Goal: Task Accomplishment & Management: Complete application form

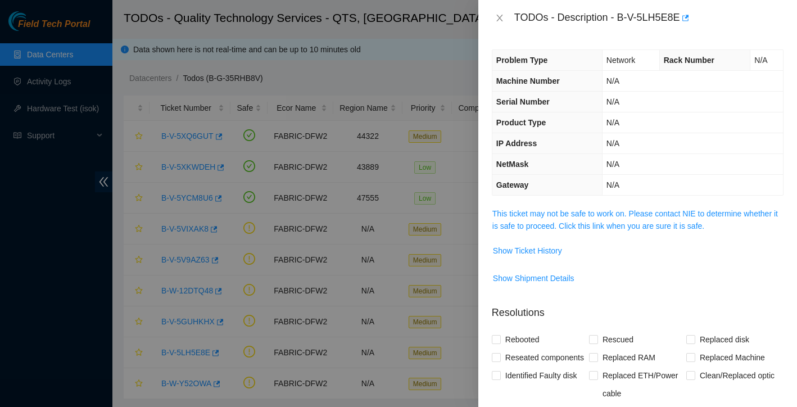
scroll to position [27, 0]
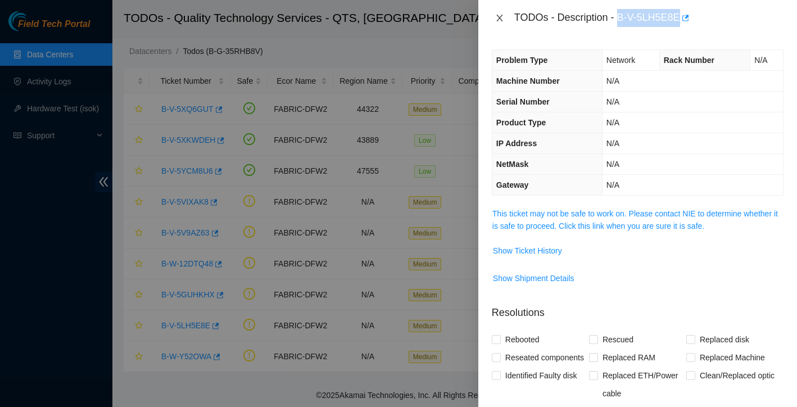
click at [501, 17] on icon "close" at bounding box center [499, 17] width 9 height 9
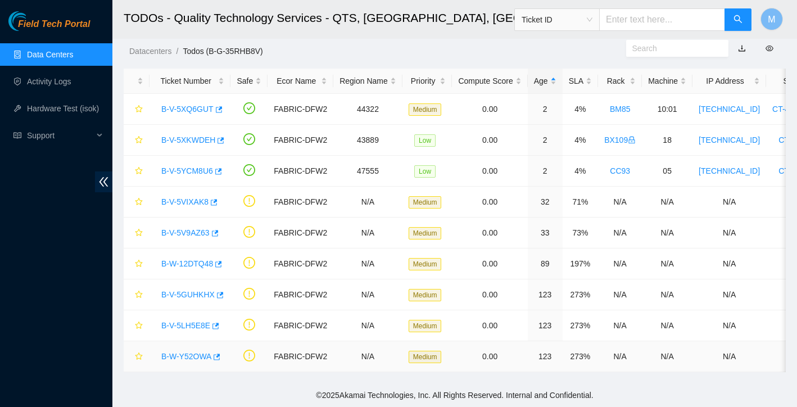
click at [194, 356] on link "B-W-Y52OWA" at bounding box center [186, 356] width 50 height 9
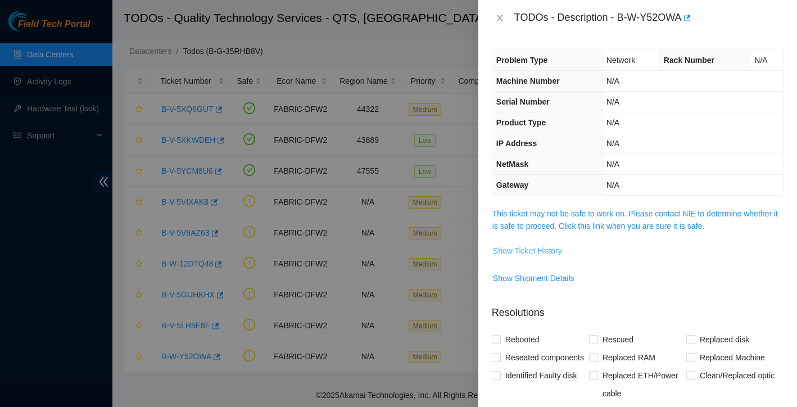
click at [537, 252] on span "Show Ticket History" at bounding box center [527, 250] width 69 height 12
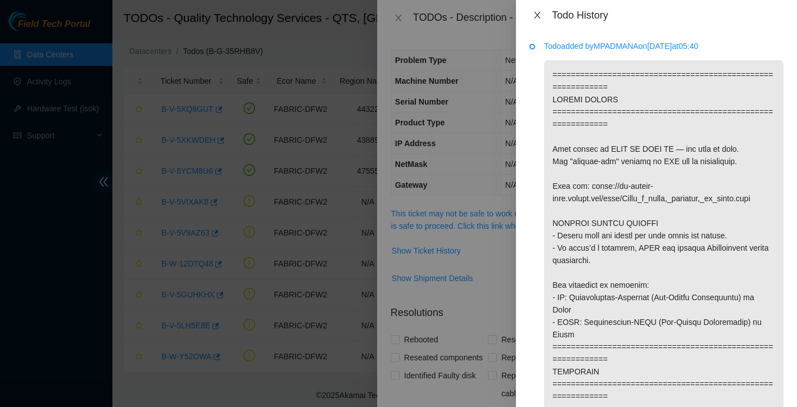
click at [537, 11] on icon "close" at bounding box center [537, 15] width 9 height 9
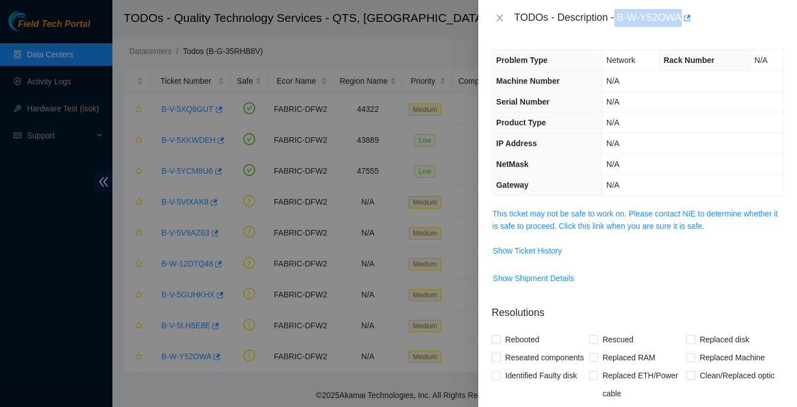
drag, startPoint x: 618, startPoint y: 15, endPoint x: 683, endPoint y: 19, distance: 65.3
click at [683, 19] on div "TODOs - Description - B-W-Y52OWA" at bounding box center [648, 18] width 269 height 18
copy div "B-W-Y52OWA"
click at [545, 249] on span "Show Ticket History" at bounding box center [527, 250] width 69 height 12
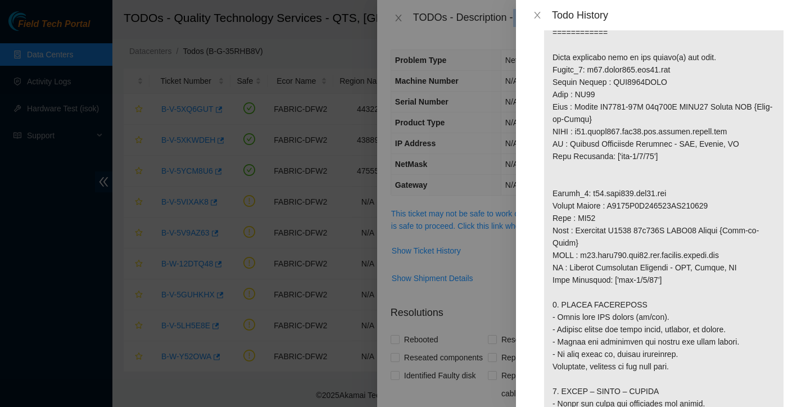
scroll to position [765, 0]
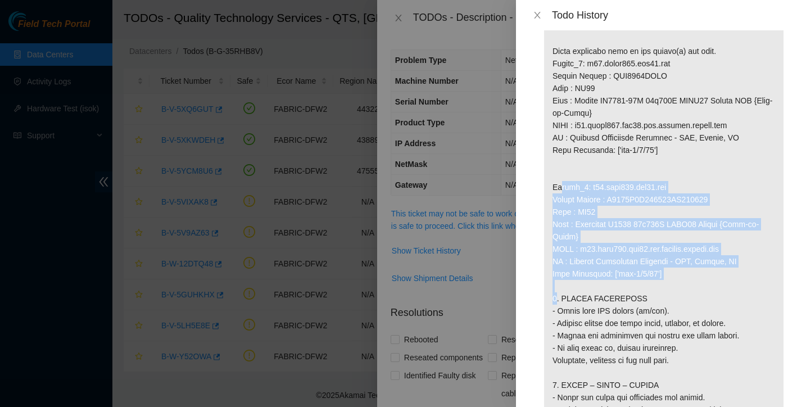
drag, startPoint x: 552, startPoint y: 198, endPoint x: 707, endPoint y: 291, distance: 180.4
click at [707, 291] on p at bounding box center [663, 82] width 239 height 1574
copy p "Router_2: r04.leaf108.dfw02.fab Serial Number : R3250B2F123824AK200716 Rack : B…"
click at [535, 15] on icon "close" at bounding box center [537, 15] width 9 height 9
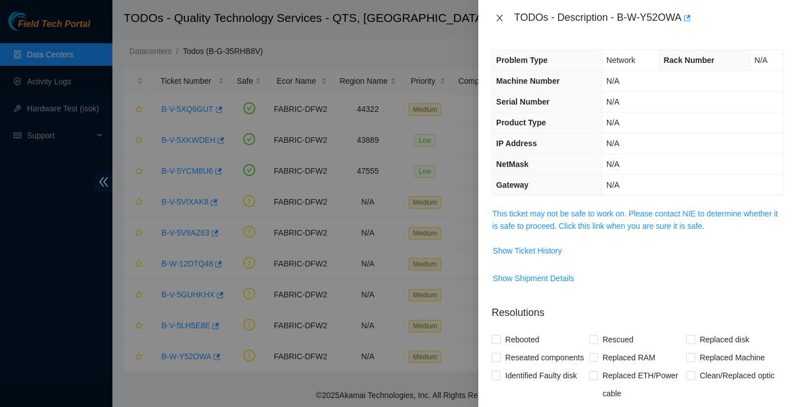
click at [498, 18] on icon "close" at bounding box center [499, 17] width 9 height 9
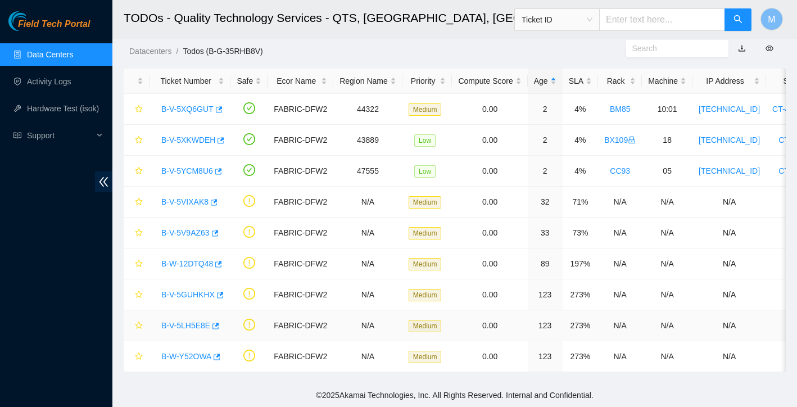
click at [193, 321] on link "B-V-5LH5E8E" at bounding box center [185, 325] width 49 height 9
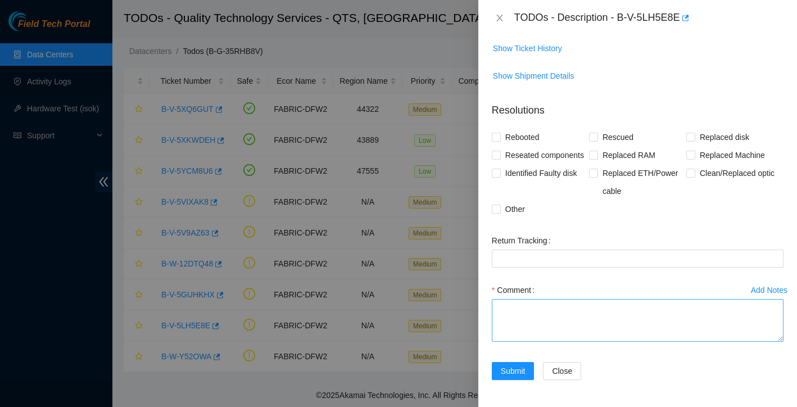
scroll to position [220, 0]
click at [529, 317] on textarea "Comment" at bounding box center [638, 320] width 292 height 43
paste textarea "Router_1: r08.spine101.dfw02.fab Serial Number : AAA2034AAQR Rack : BX95 Make :…"
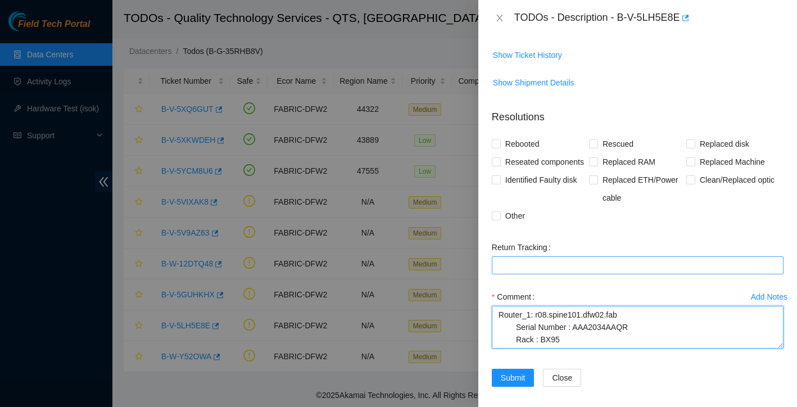
scroll to position [87, 0]
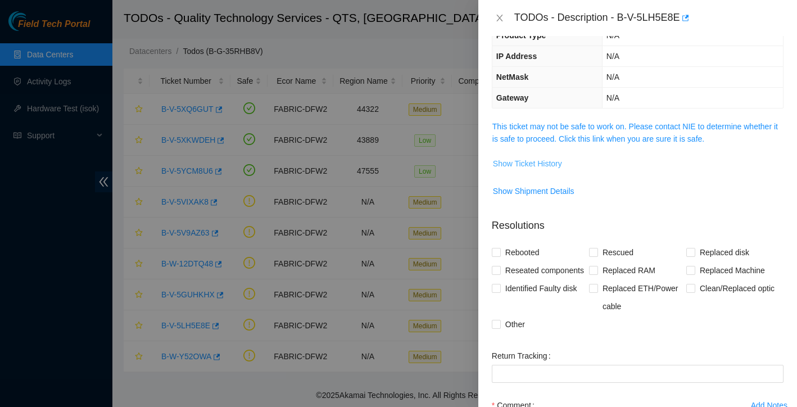
click at [556, 169] on span "Show Ticket History" at bounding box center [527, 163] width 69 height 12
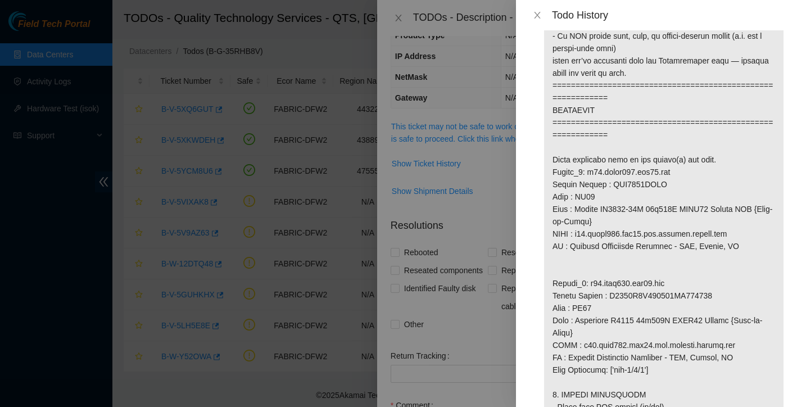
scroll to position [659, 0]
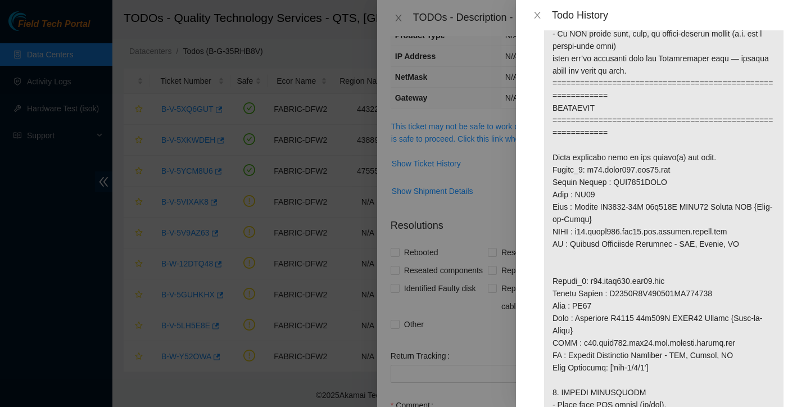
click at [494, 346] on div at bounding box center [398, 203] width 797 height 407
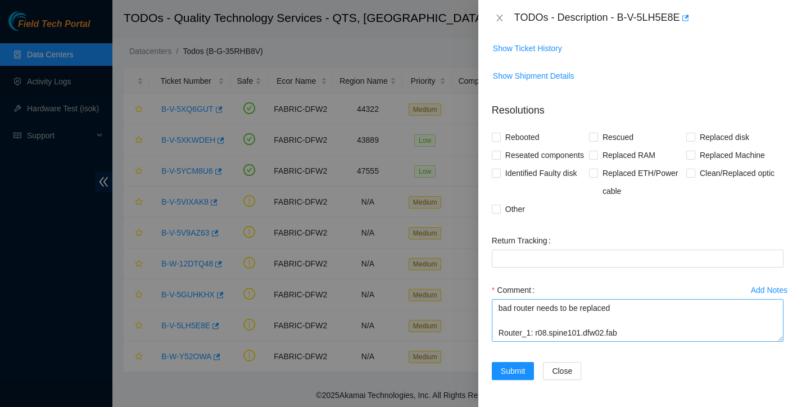
scroll to position [0, 0]
click at [645, 304] on textarea "bad router needs to be replaced Router_1: r08.spine101.dfw02.fab Serial Number …" at bounding box center [638, 320] width 292 height 43
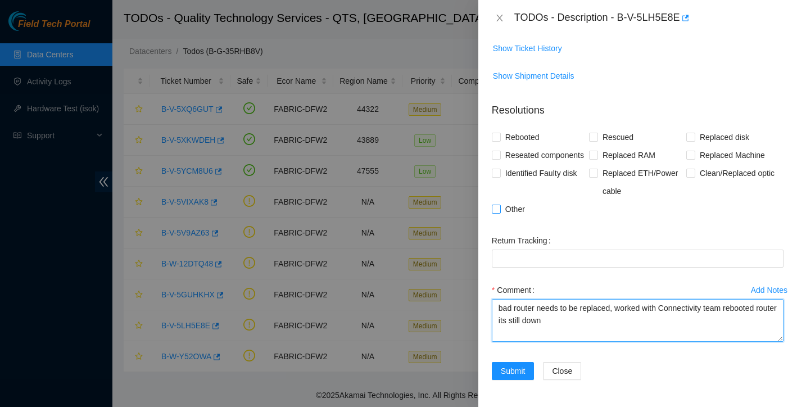
type textarea "bad router needs to be replaced, worked with Connectivity team rebooted router …"
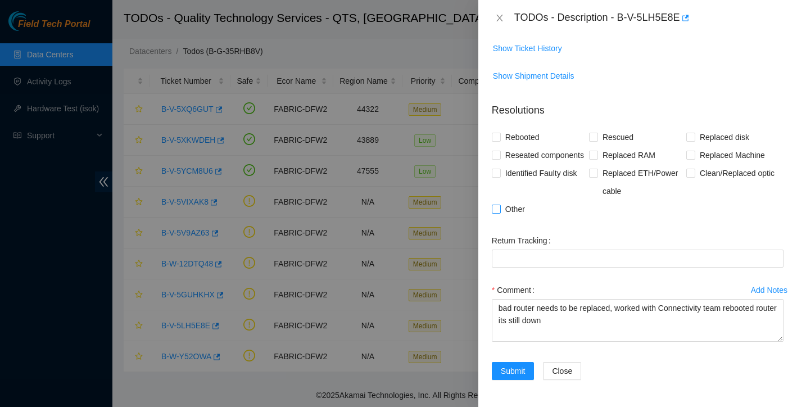
click at [496, 211] on input "Other" at bounding box center [496, 208] width 8 height 8
checkbox input "true"
click at [494, 133] on input "Rebooted" at bounding box center [496, 137] width 8 height 8
checkbox input "true"
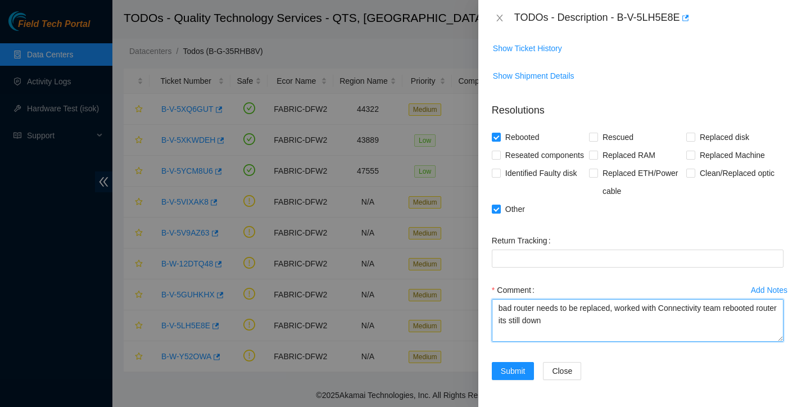
click at [531, 322] on textarea "bad router needs to be replaced, worked with Connectivity team rebooted router …" at bounding box center [638, 320] width 292 height 43
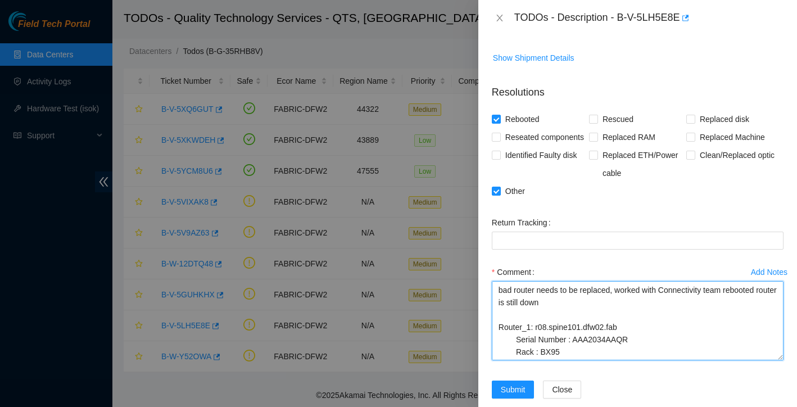
click at [796, 380] on html "Field Tech Portal Data Centers Activity Logs Hardware Test (isok) Support TODOs…" at bounding box center [398, 176] width 797 height 407
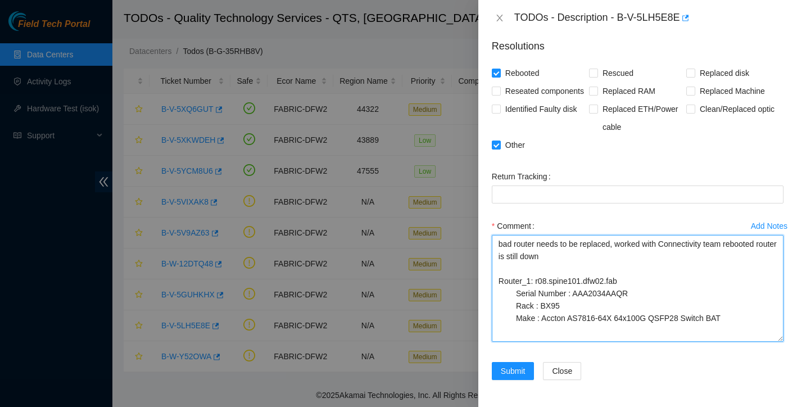
scroll to position [284, 0]
click at [505, 273] on textarea "bad router needs to be replaced, worked with Connectivity team rebooted router …" at bounding box center [638, 288] width 292 height 107
click at [498, 279] on textarea "bad router needs to be replaced, worked with Connectivity team rebooted router …" at bounding box center [638, 288] width 292 height 107
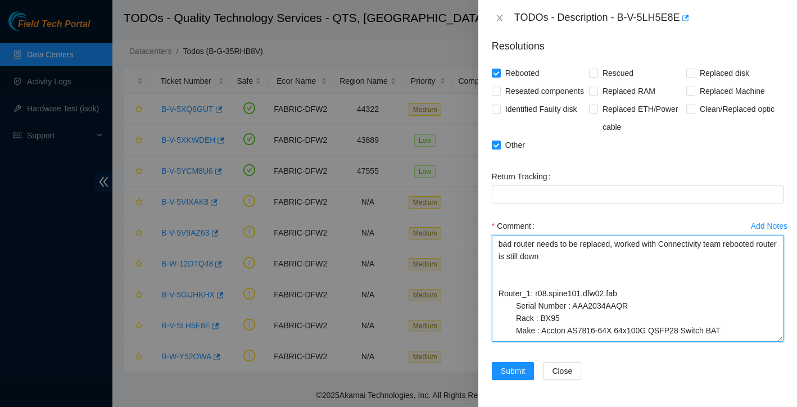
click at [502, 279] on textarea "bad router needs to be replaced, worked with Connectivity team rebooted router …" at bounding box center [638, 288] width 292 height 107
type textarea "bad router needs to be replaced, worked with Connectivity team rebooted router …"
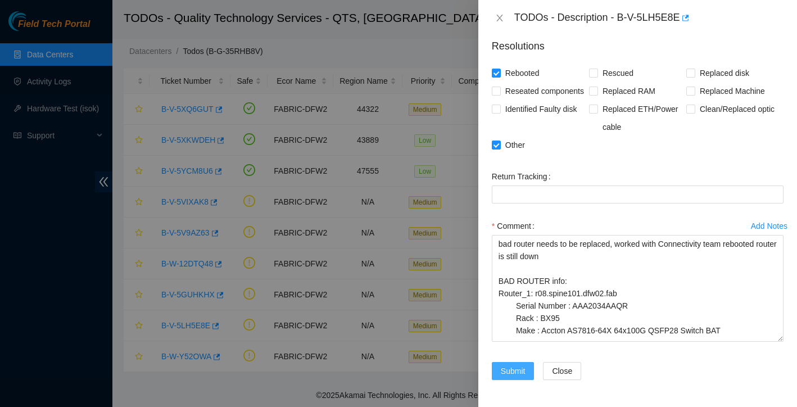
click at [513, 364] on button "Submit" at bounding box center [513, 371] width 43 height 18
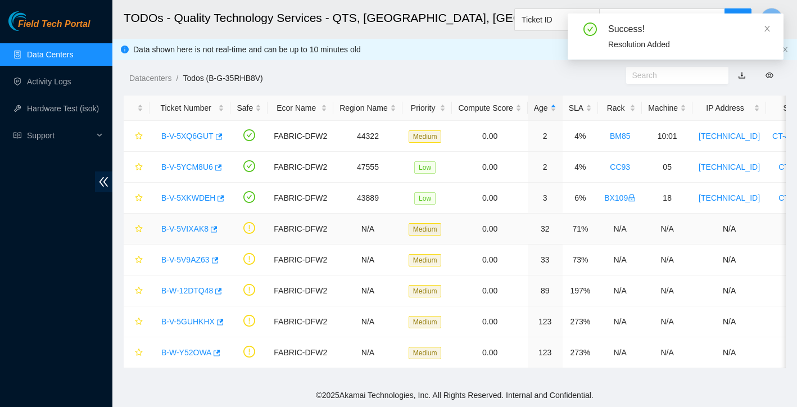
scroll to position [0, 0]
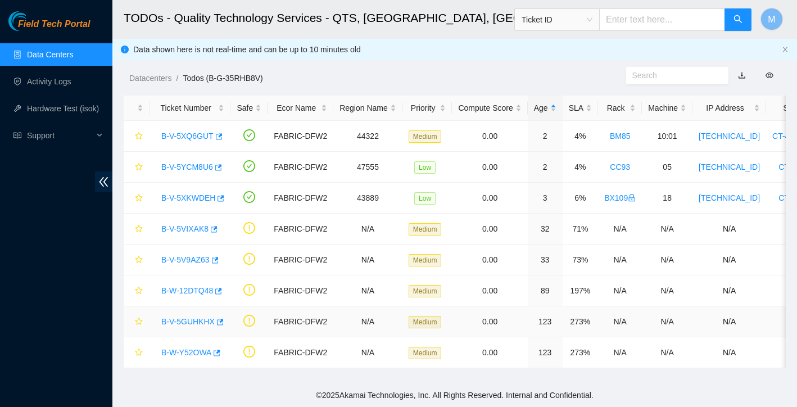
click at [201, 322] on link "B-V-5GUHKHX" at bounding box center [187, 321] width 53 height 9
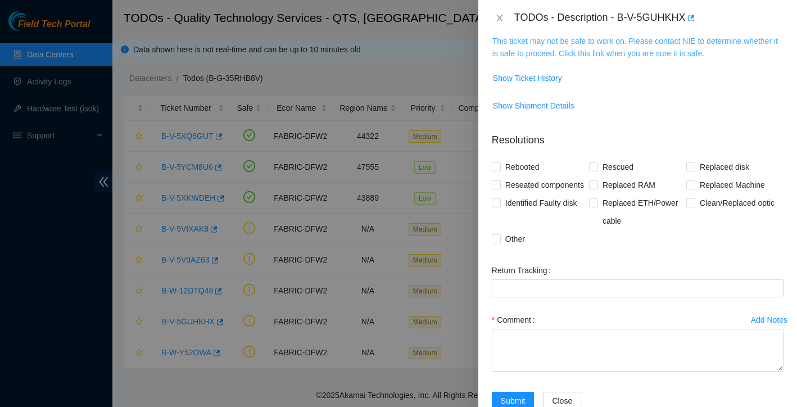
scroll to position [148, 0]
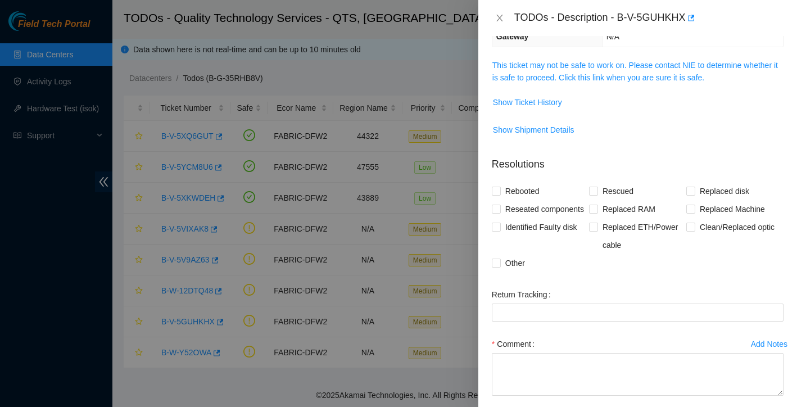
click at [536, 93] on td "Show Ticket History" at bounding box center [638, 107] width 292 height 28
click at [536, 102] on span "Show Ticket History" at bounding box center [527, 102] width 69 height 12
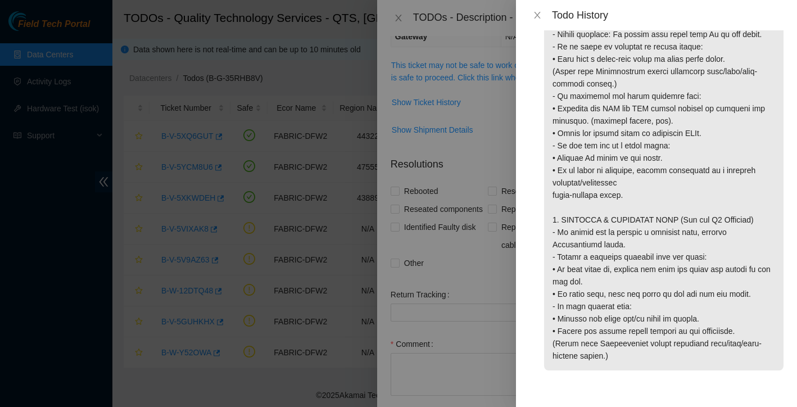
scroll to position [1289, 0]
click at [536, 13] on icon "close" at bounding box center [537, 15] width 9 height 9
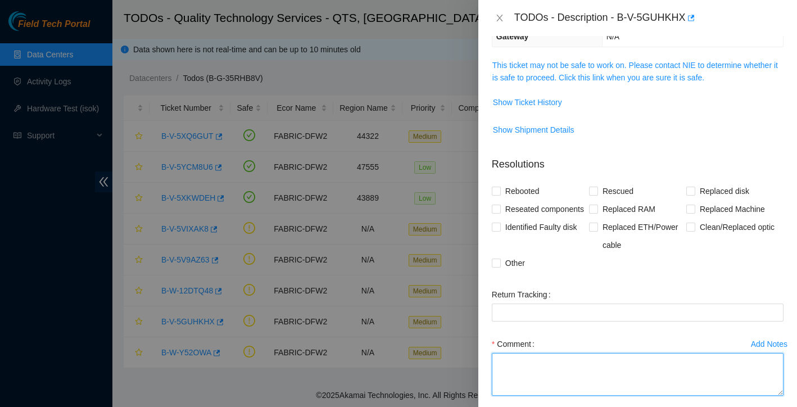
click at [545, 375] on textarea "Comment" at bounding box center [638, 374] width 292 height 43
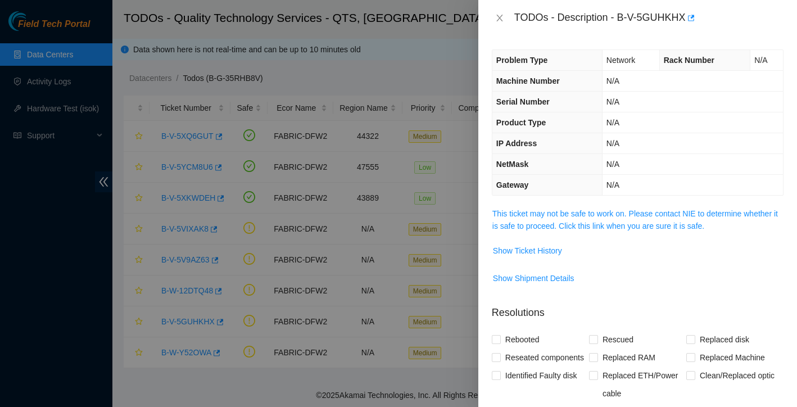
scroll to position [0, 0]
click at [539, 249] on span "Show Ticket History" at bounding box center [527, 250] width 69 height 12
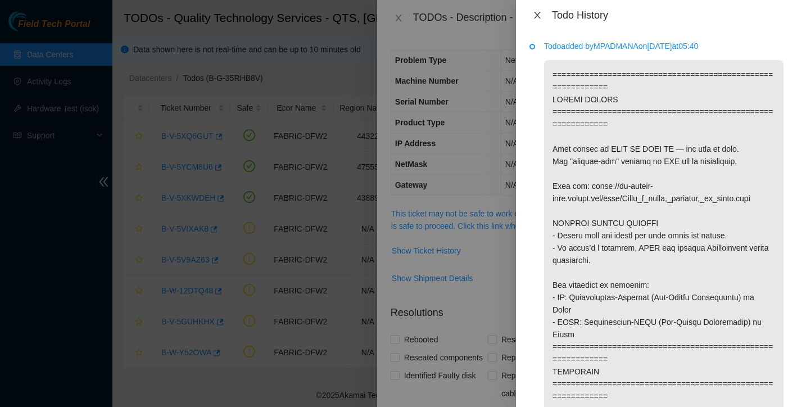
click at [535, 16] on icon "close" at bounding box center [537, 15] width 9 height 9
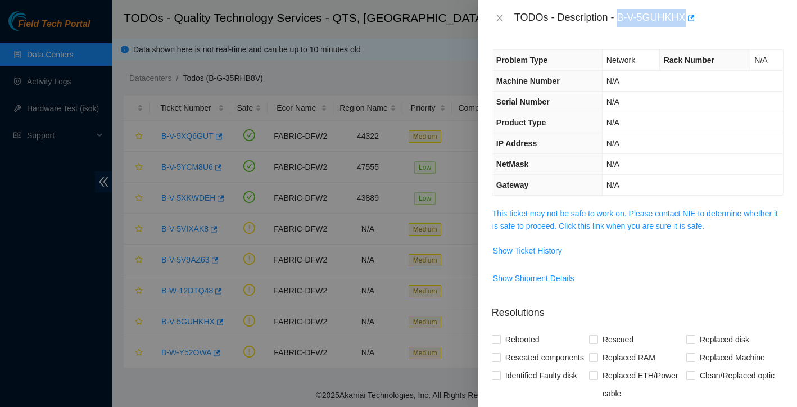
drag, startPoint x: 620, startPoint y: 16, endPoint x: 688, endPoint y: 17, distance: 68.5
click at [688, 17] on div "TODOs - Description - B-V-5GUHKHX" at bounding box center [648, 18] width 269 height 18
copy div "B-V-5GUHKHX"
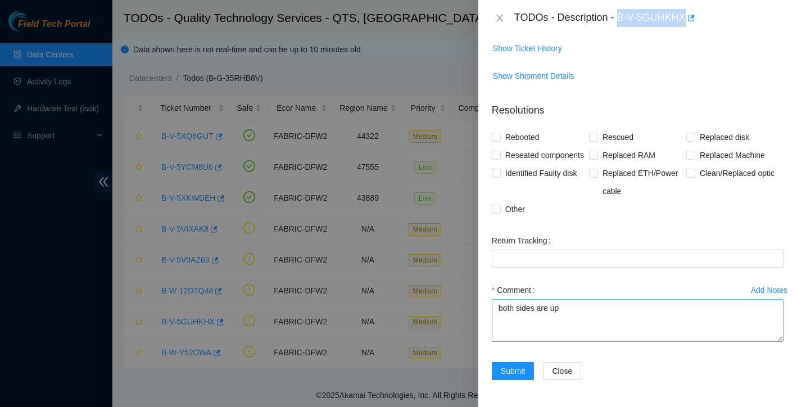
scroll to position [220, 0]
click at [574, 307] on textarea "both sides are up" at bounding box center [638, 320] width 292 height 43
paste textarea "Looks good Matias ahamm@prod-login-east01:~$ boop r20.spine101.dfw02.fab desc e…"
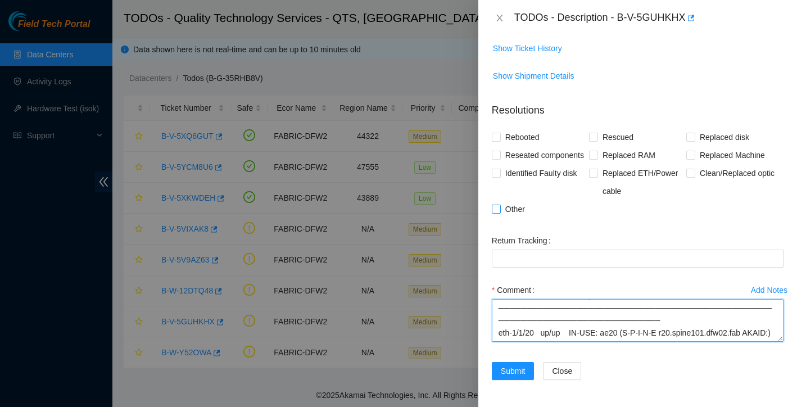
type textarea "both sides are up had connectivity team check: Looks good Matias ahamm@prod-log…"
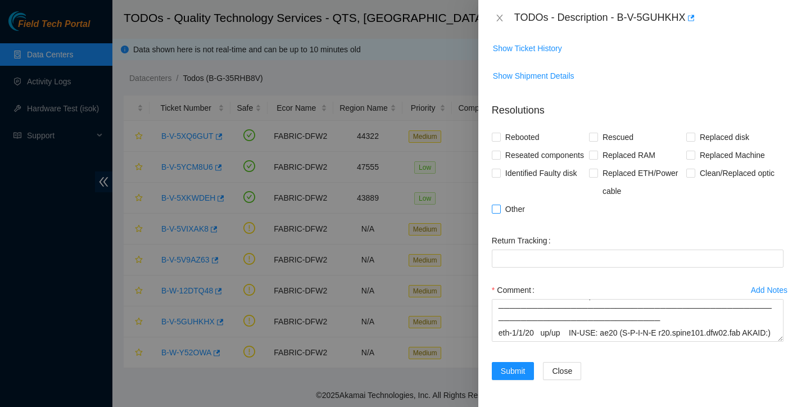
click at [497, 206] on input "Other" at bounding box center [496, 208] width 8 height 8
checkbox input "true"
click at [506, 368] on span "Submit" at bounding box center [513, 371] width 25 height 12
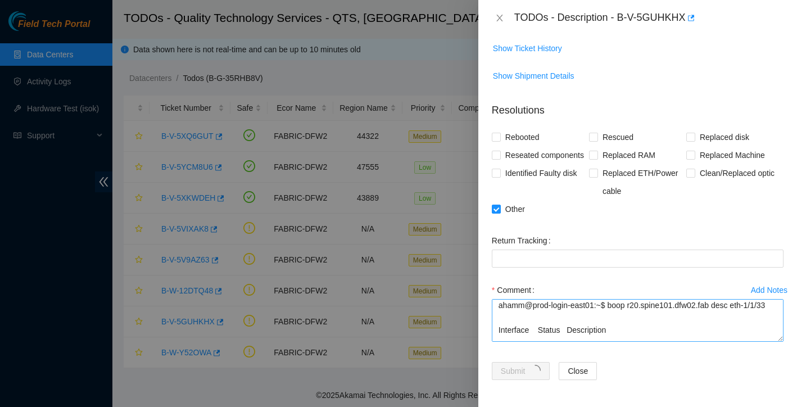
scroll to position [78, 0]
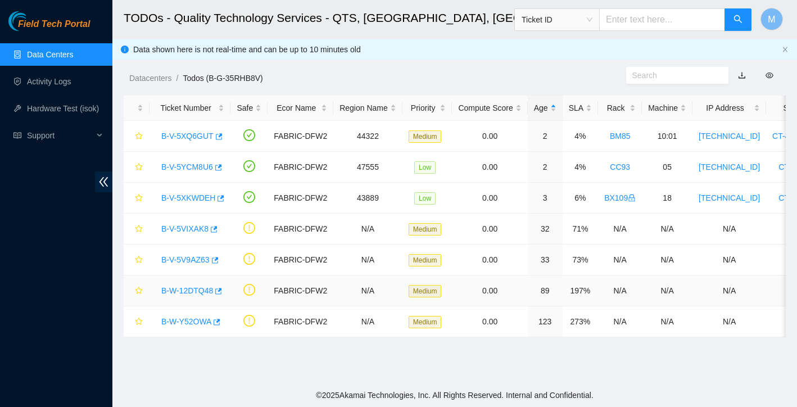
click at [199, 289] on link "B-W-12DTQ48" at bounding box center [187, 290] width 52 height 9
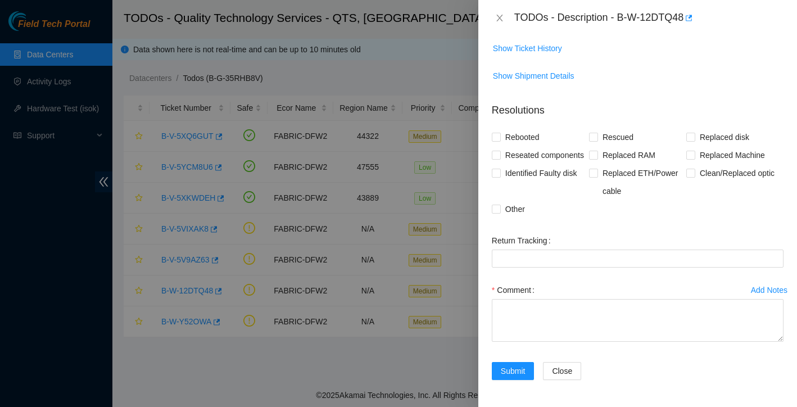
scroll to position [156, 0]
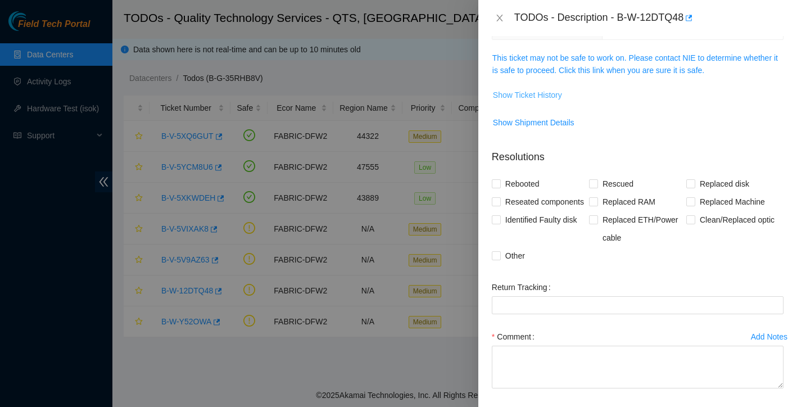
click at [525, 99] on span "Show Ticket History" at bounding box center [527, 95] width 69 height 12
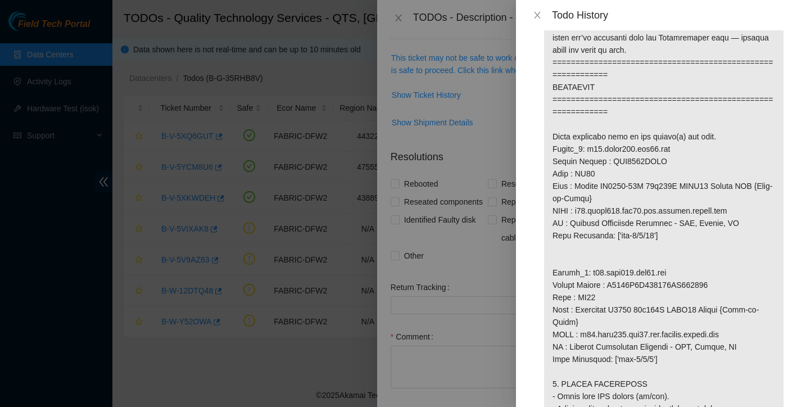
scroll to position [696, 0]
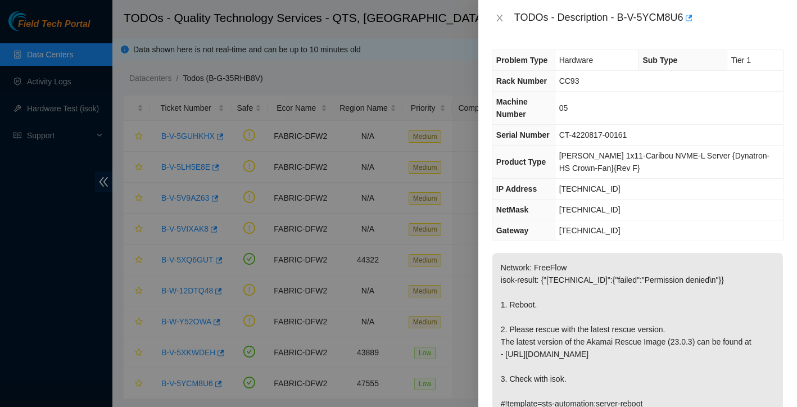
scroll to position [27, 0]
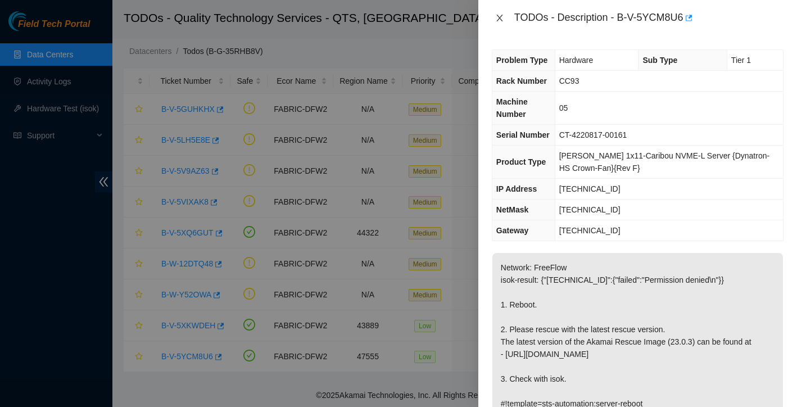
click at [498, 16] on icon "close" at bounding box center [499, 18] width 6 height 7
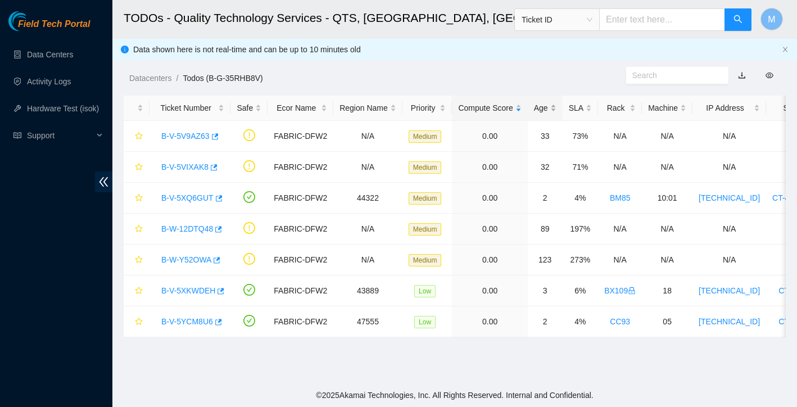
click at [554, 112] on div "Age" at bounding box center [545, 108] width 22 height 12
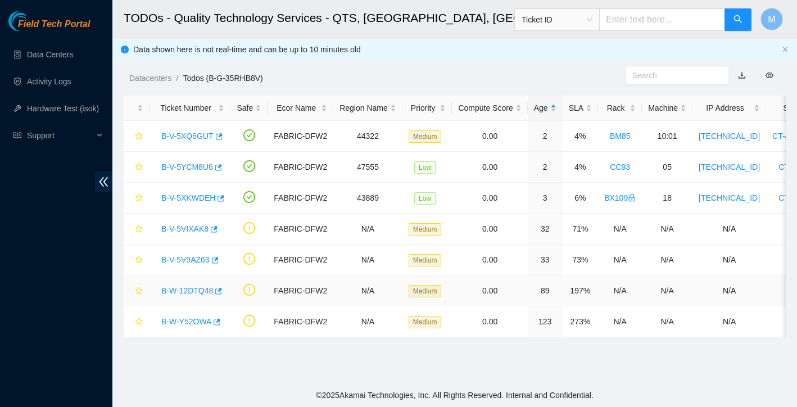
click at [202, 290] on link "B-W-12DTQ48" at bounding box center [187, 290] width 52 height 9
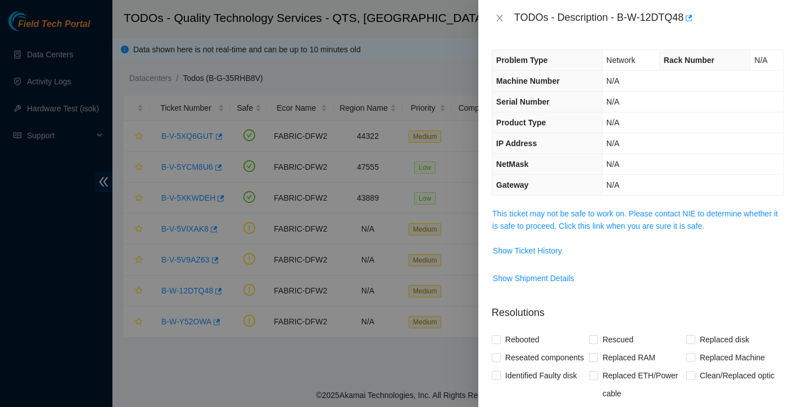
click at [499, 24] on div "TODOs - Description - B-W-12DTQ48" at bounding box center [638, 18] width 292 height 18
click at [499, 21] on icon "close" at bounding box center [499, 17] width 9 height 9
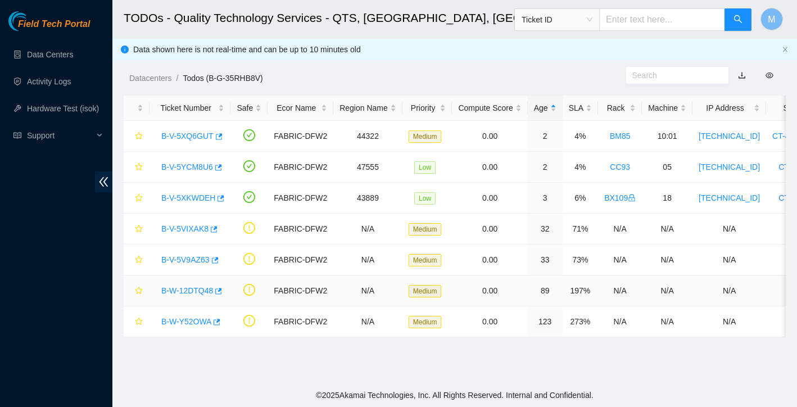
click at [194, 293] on link "B-W-12DTQ48" at bounding box center [187, 290] width 52 height 9
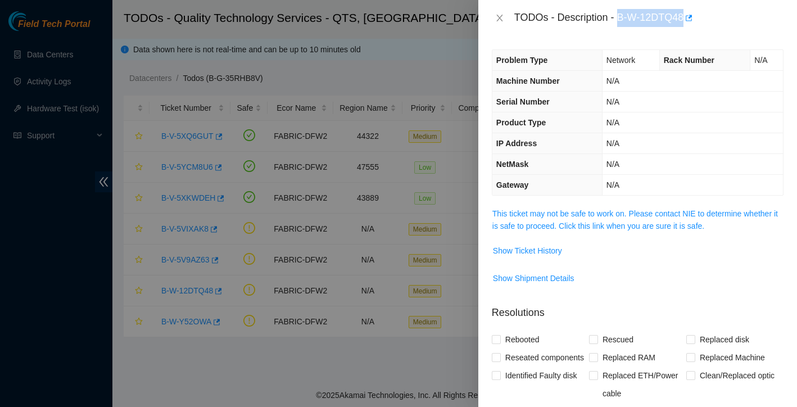
drag, startPoint x: 621, startPoint y: 15, endPoint x: 687, endPoint y: 18, distance: 66.4
click at [687, 18] on div "TODOs - Description - B-W-12DTQ48" at bounding box center [648, 18] width 269 height 18
copy div "B-W-12DTQ48"
click at [545, 252] on span "Show Ticket History" at bounding box center [527, 250] width 69 height 12
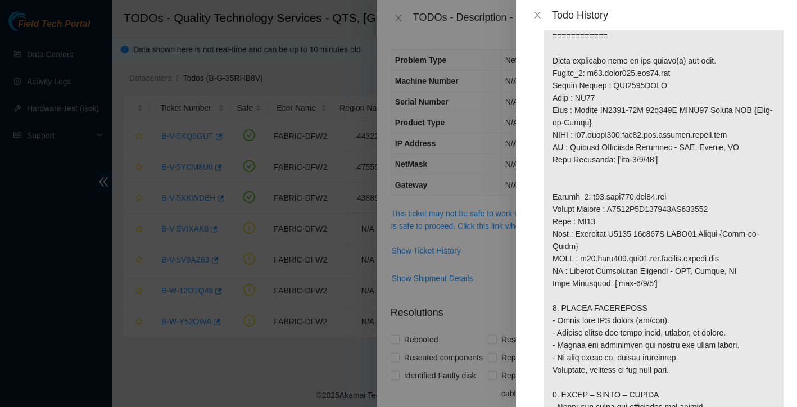
scroll to position [784, 0]
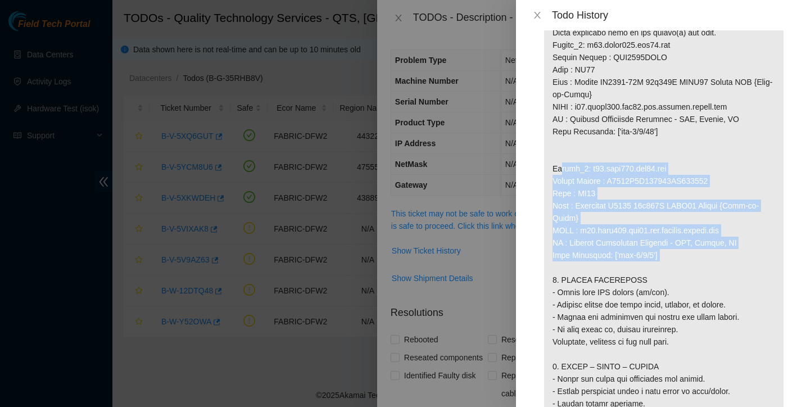
drag, startPoint x: 552, startPoint y: 180, endPoint x: 689, endPoint y: 268, distance: 162.7
click at [689, 268] on p at bounding box center [663, 63] width 239 height 1574
copy p "Router_2: r04.leaf108.dfw02.fab Serial Number : R3250B2F123824AK200716 Rack : B…"
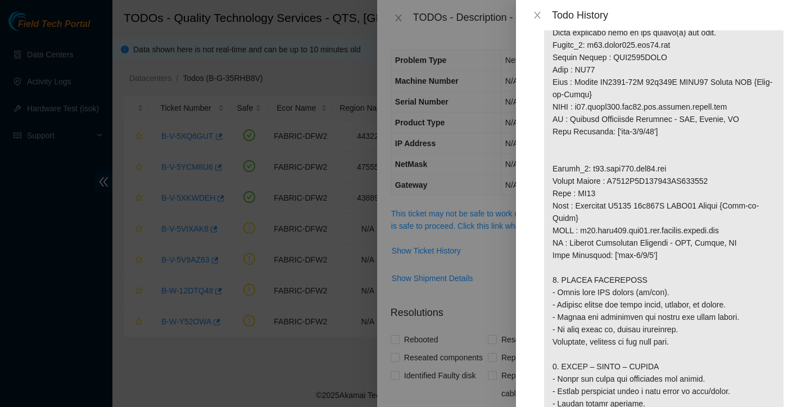
click at [488, 313] on div at bounding box center [398, 203] width 797 height 407
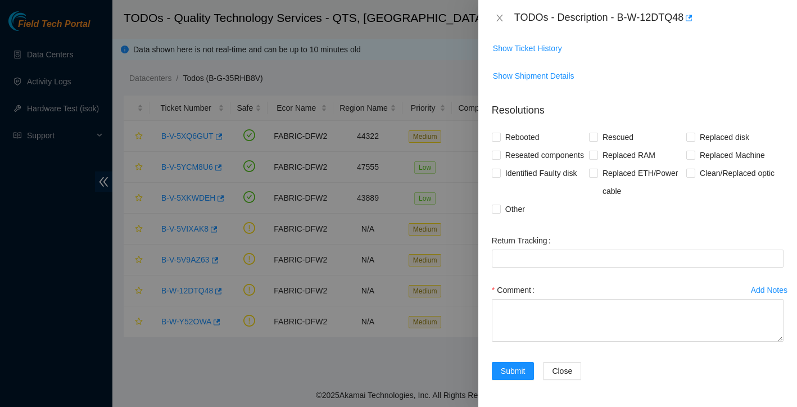
scroll to position [220, 0]
click at [503, 19] on icon "close" at bounding box center [499, 17] width 9 height 9
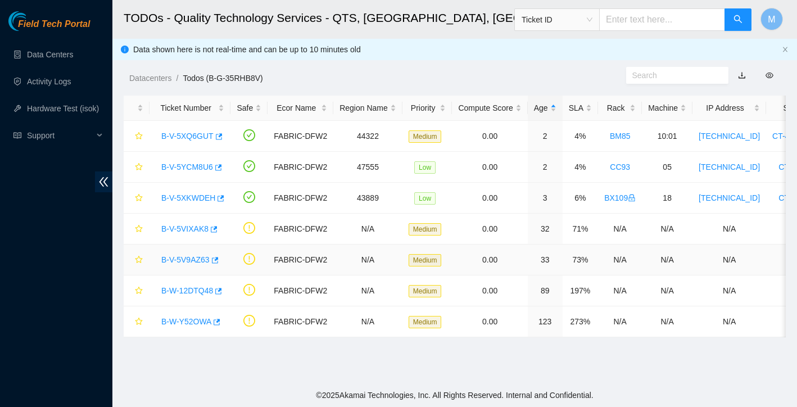
click at [190, 261] on link "B-V-5V9AZ63" at bounding box center [185, 259] width 48 height 9
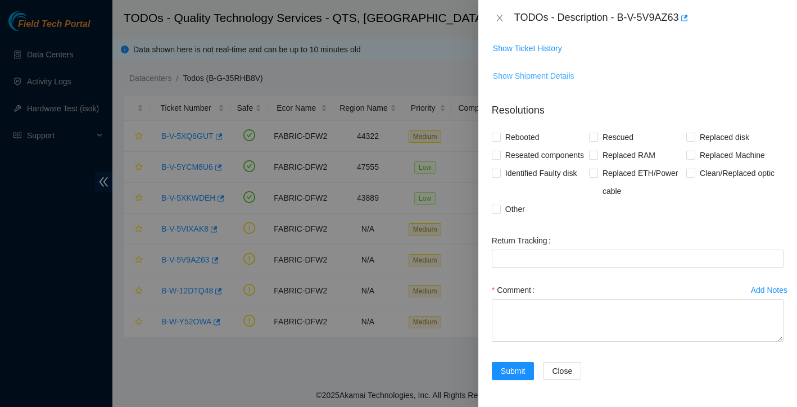
scroll to position [188, 0]
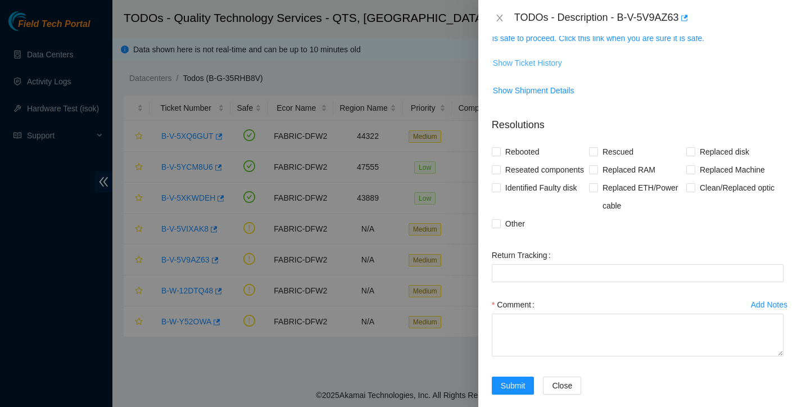
click at [549, 63] on span "Show Ticket History" at bounding box center [527, 63] width 69 height 12
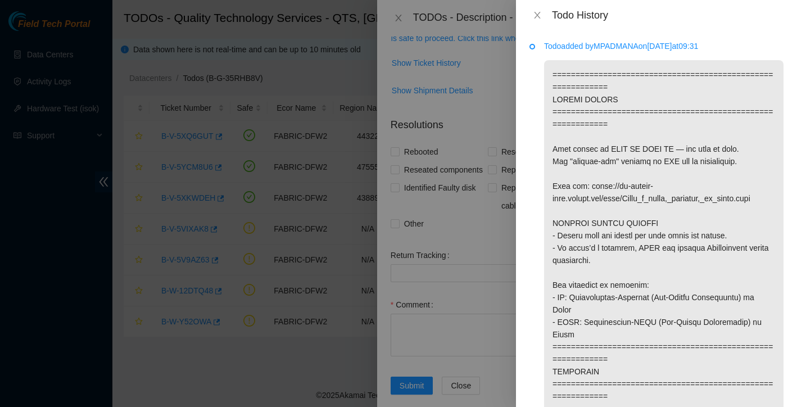
scroll to position [0, 0]
click at [538, 13] on icon "close" at bounding box center [537, 15] width 6 height 7
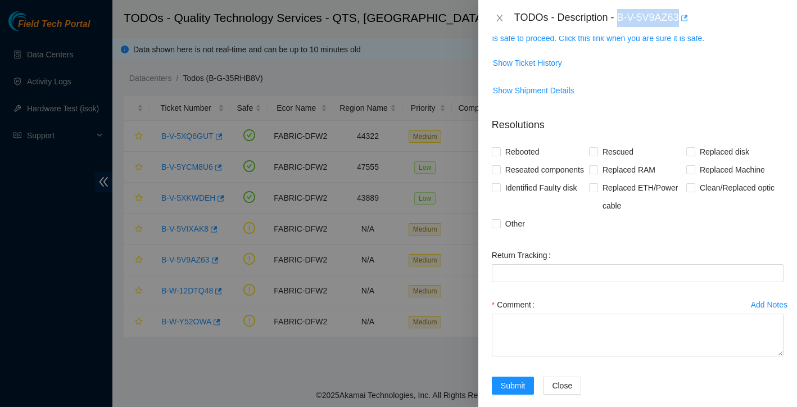
drag, startPoint x: 620, startPoint y: 14, endPoint x: 687, endPoint y: 20, distance: 67.6
click at [687, 20] on div "TODOs - Description - B-V-5V9AZ63" at bounding box center [648, 18] width 269 height 18
copy div "B-V-5V9AZ63"
click at [498, 19] on icon "close" at bounding box center [499, 18] width 6 height 7
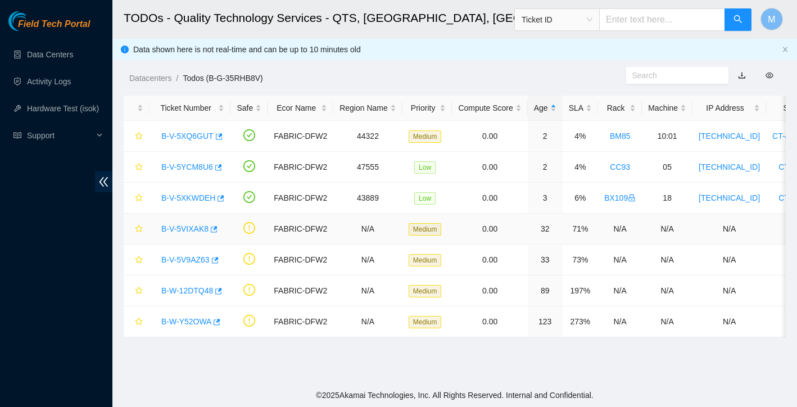
click at [190, 227] on link "B-V-5VIXAK8" at bounding box center [184, 228] width 47 height 9
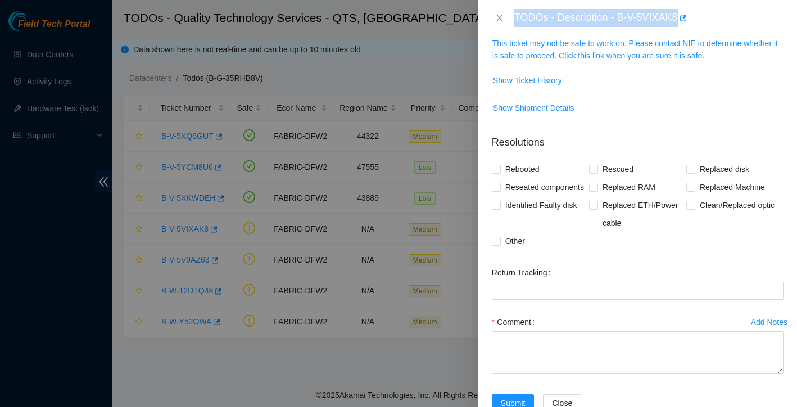
scroll to position [111, 0]
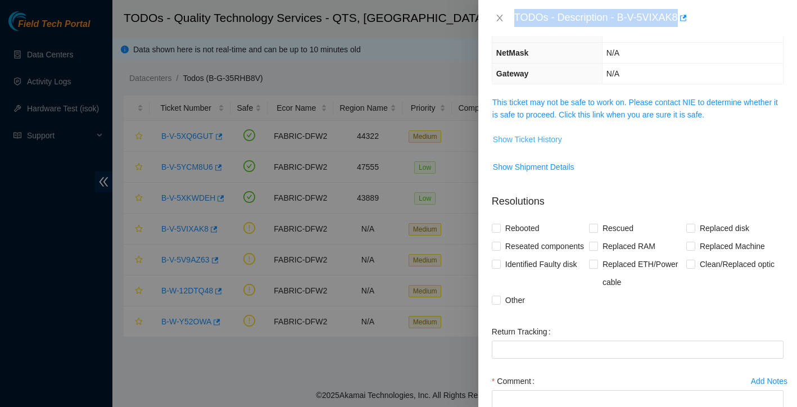
click at [557, 138] on span "Show Ticket History" at bounding box center [527, 139] width 69 height 12
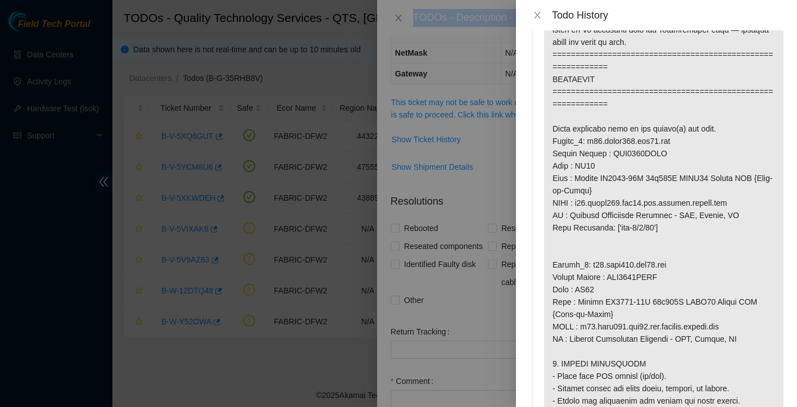
scroll to position [696, 0]
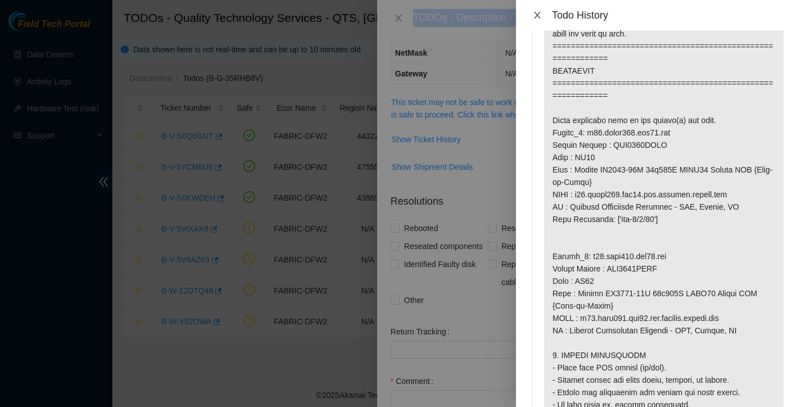
click at [536, 16] on icon "close" at bounding box center [537, 15] width 6 height 7
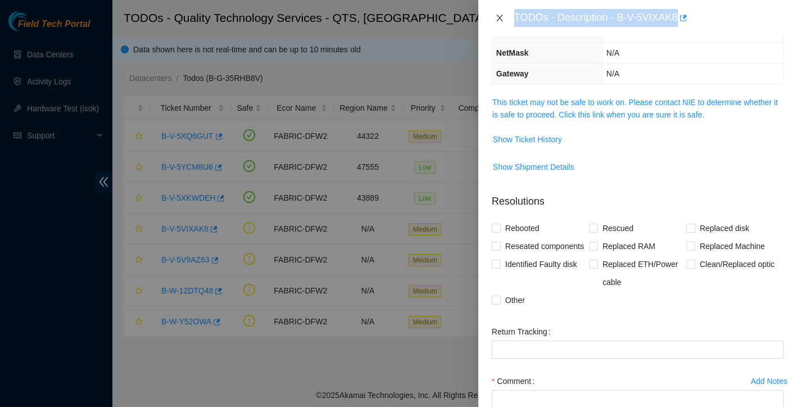
click at [502, 16] on icon "close" at bounding box center [499, 17] width 9 height 9
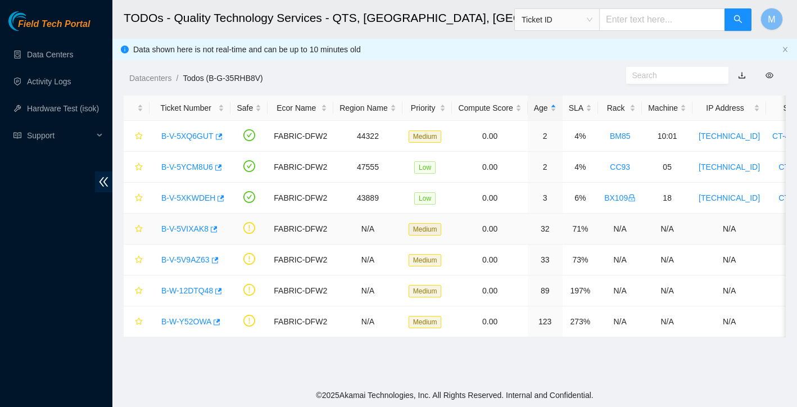
click at [199, 229] on link "B-V-5VIXAK8" at bounding box center [184, 228] width 47 height 9
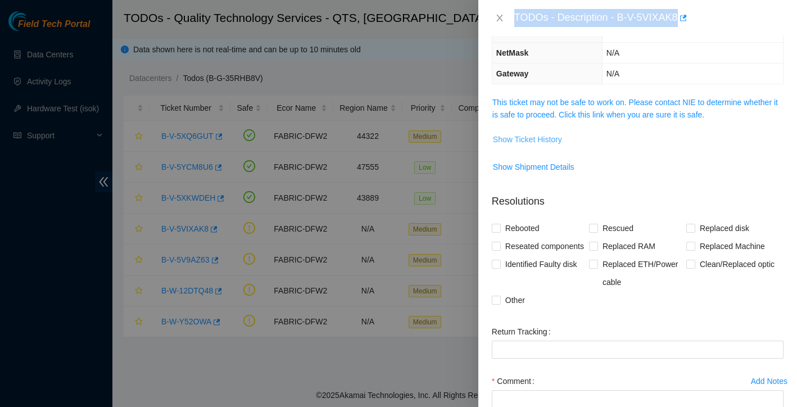
click at [551, 141] on span "Show Ticket History" at bounding box center [527, 139] width 69 height 12
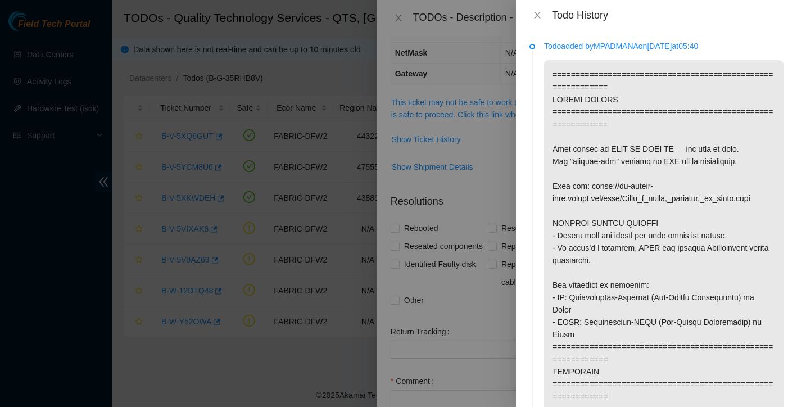
click at [540, 7] on div "Todo History" at bounding box center [656, 15] width 281 height 30
click at [539, 13] on icon "close" at bounding box center [537, 15] width 6 height 7
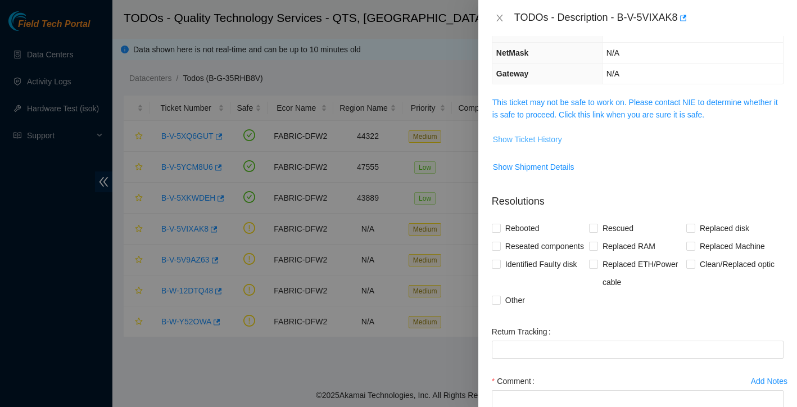
click at [549, 145] on button "Show Ticket History" at bounding box center [527, 139] width 70 height 18
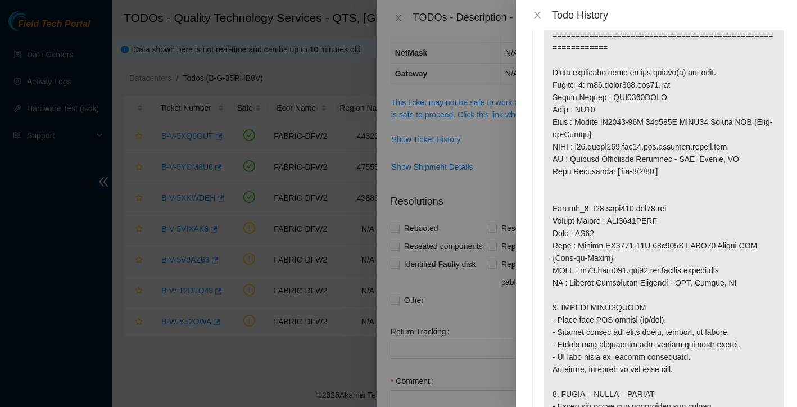
scroll to position [600, 0]
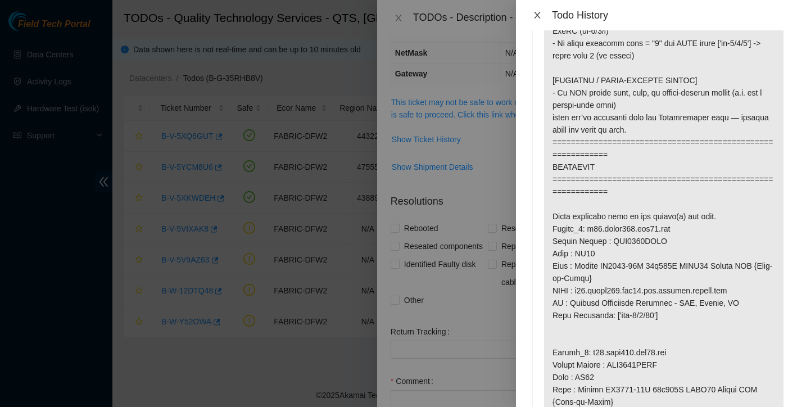
click at [538, 16] on icon "close" at bounding box center [537, 15] width 6 height 7
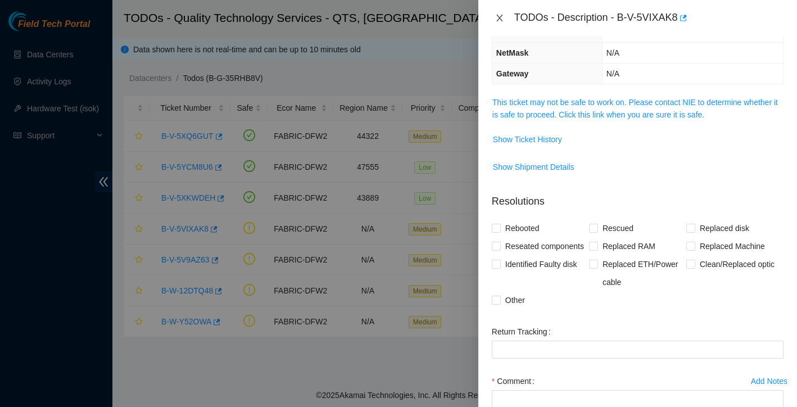
click at [506, 15] on button "Close" at bounding box center [500, 18] width 16 height 11
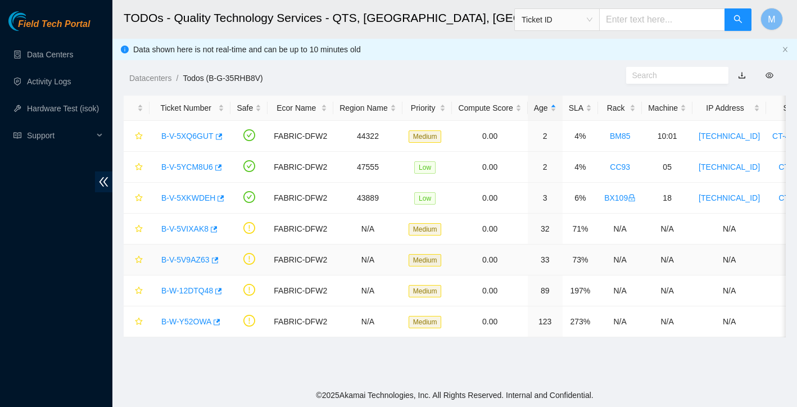
click at [201, 260] on link "B-V-5V9AZ63" at bounding box center [185, 259] width 48 height 9
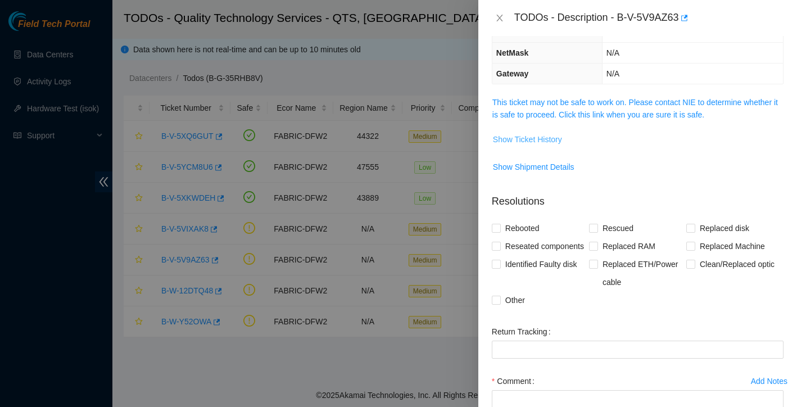
click at [543, 143] on span "Show Ticket History" at bounding box center [527, 139] width 69 height 12
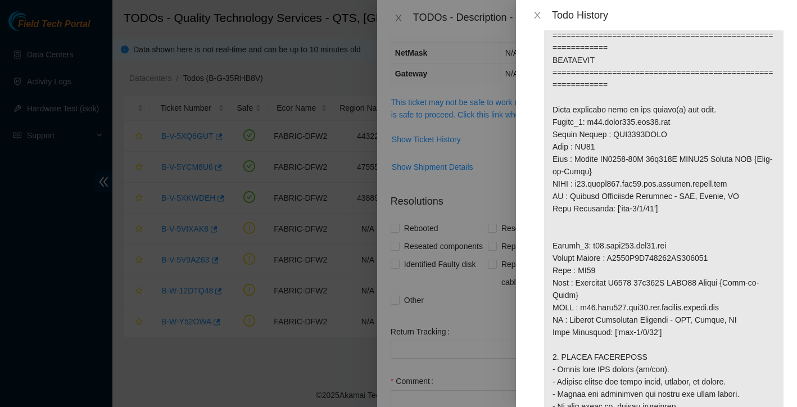
scroll to position [719, 0]
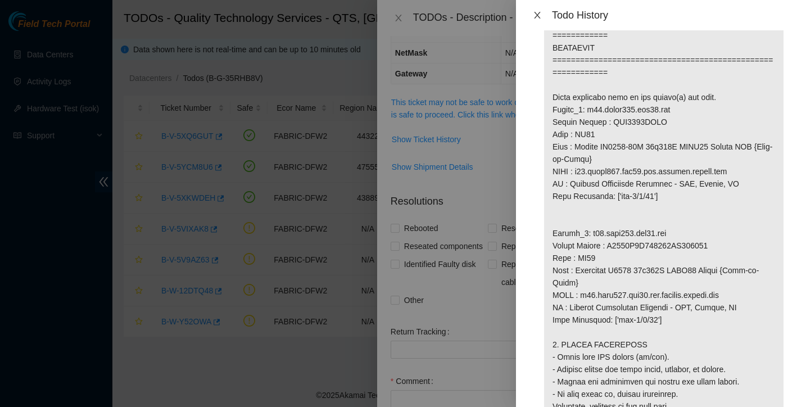
click at [539, 10] on button "Close" at bounding box center [537, 15] width 16 height 11
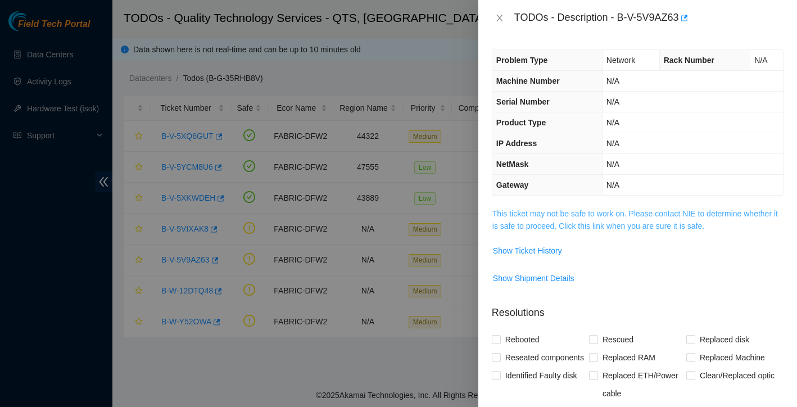
scroll to position [0, 0]
click at [536, 250] on span "Show Ticket History" at bounding box center [527, 250] width 69 height 12
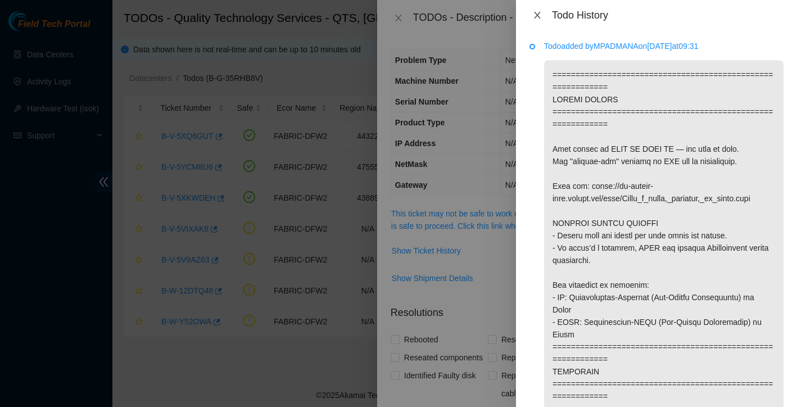
click at [537, 16] on icon "close" at bounding box center [537, 15] width 9 height 9
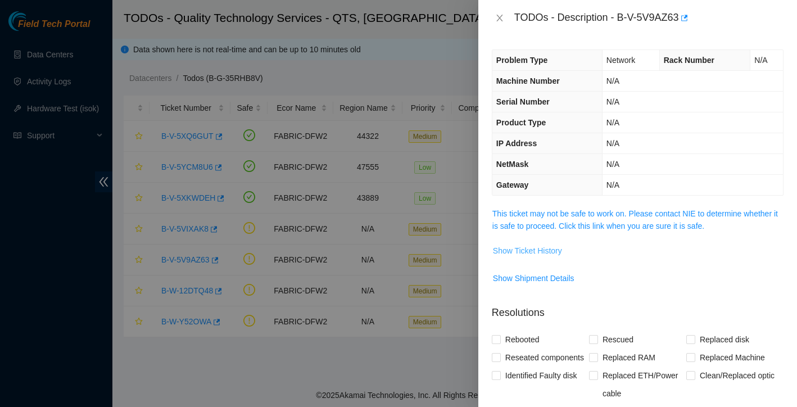
click at [551, 252] on span "Show Ticket History" at bounding box center [527, 250] width 69 height 12
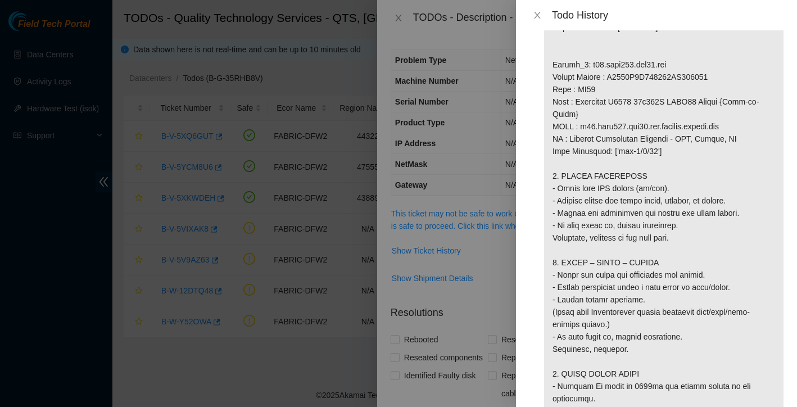
scroll to position [834, 0]
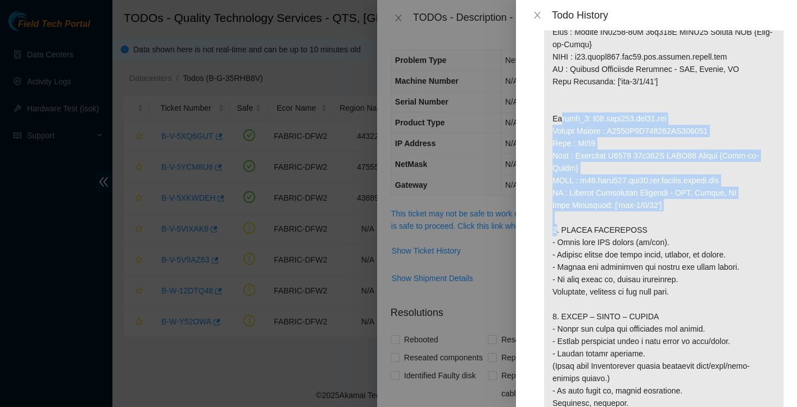
drag, startPoint x: 552, startPoint y: 132, endPoint x: 690, endPoint y: 232, distance: 170.6
click at [690, 232] on p at bounding box center [663, 13] width 239 height 1574
copy p "Router_2: r04.leaf108.dfw02.fab Serial Number : R3250B2F123824AK200716 Rack : B…"
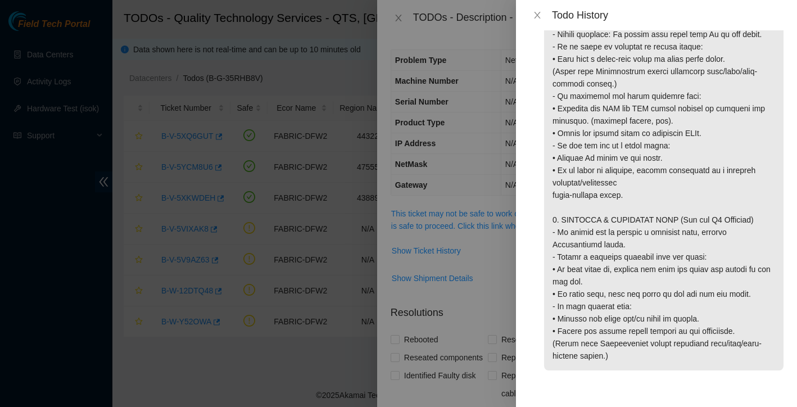
scroll to position [1289, 0]
click at [536, 14] on icon "close" at bounding box center [537, 15] width 6 height 7
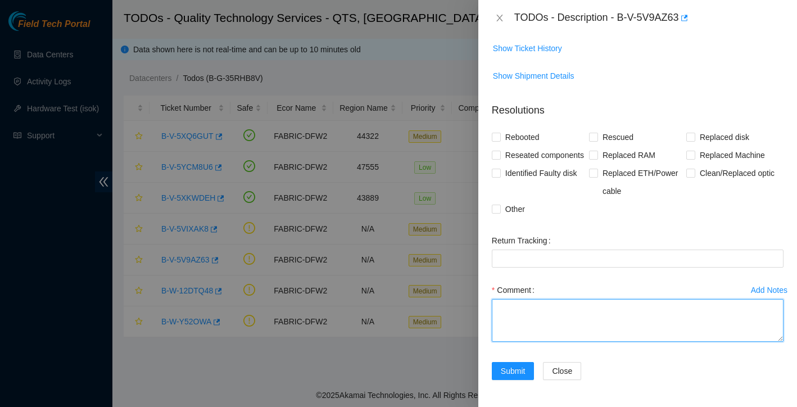
scroll to position [220, 0]
click at [564, 322] on textarea "Comment" at bounding box center [638, 320] width 292 height 43
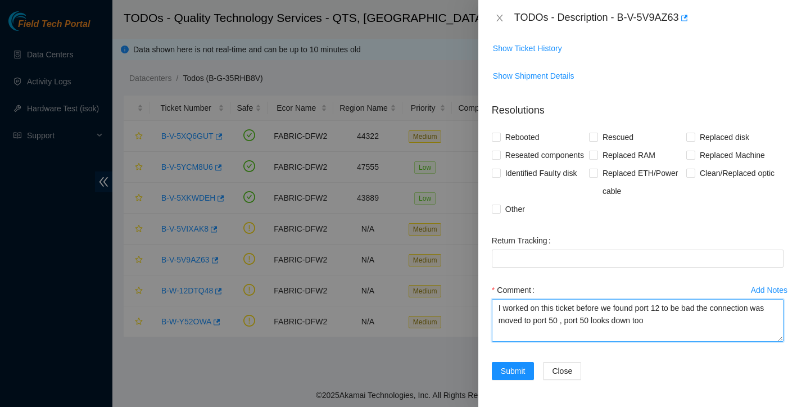
paste textarea "Router_2: r04.leaf108.dfw02.fab Serial Number : R3250B2F123824AK200716 Rack : B…"
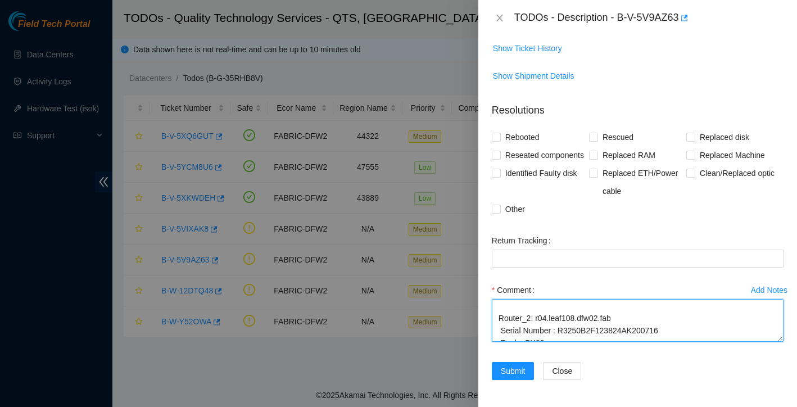
scroll to position [1, 0]
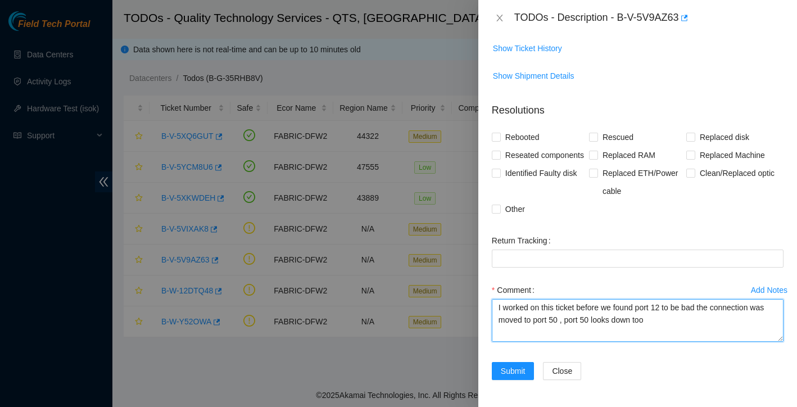
click at [685, 321] on textarea "I worked on this ticket before we found port 12 to be bad the connection was mo…" at bounding box center [638, 320] width 292 height 43
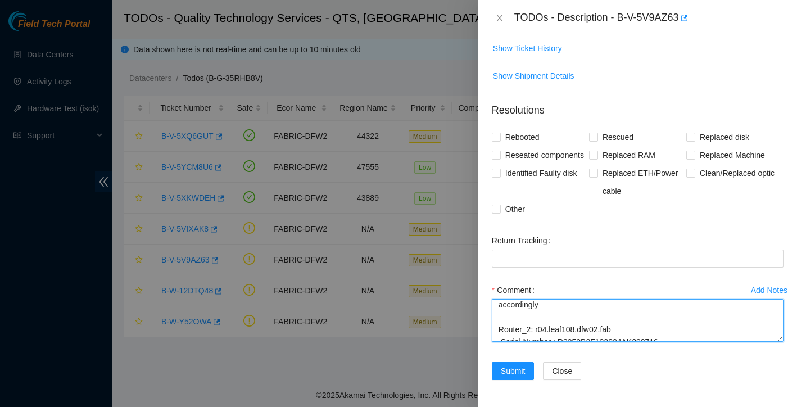
scroll to position [220, 0]
type textarea "I worked on this ticket before we found port 12 to be bad the connection was mo…"
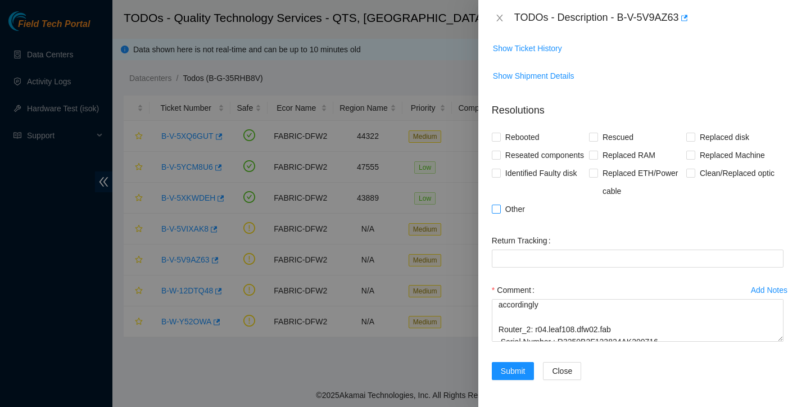
click at [493, 206] on input "Other" at bounding box center [496, 208] width 8 height 8
checkbox input "true"
click at [501, 369] on span "Submit" at bounding box center [513, 371] width 25 height 12
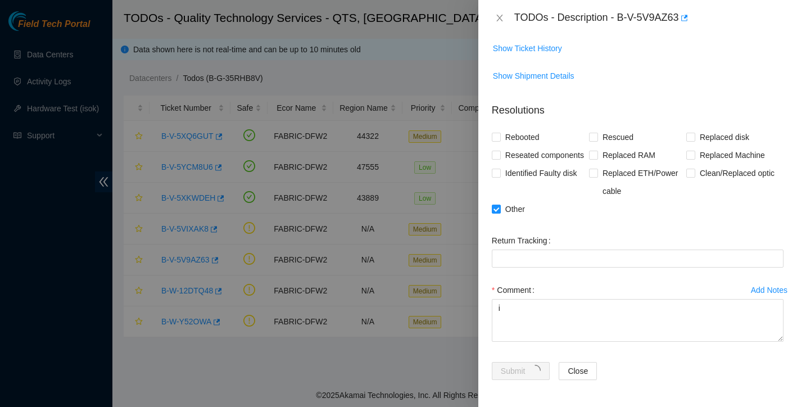
scroll to position [0, 0]
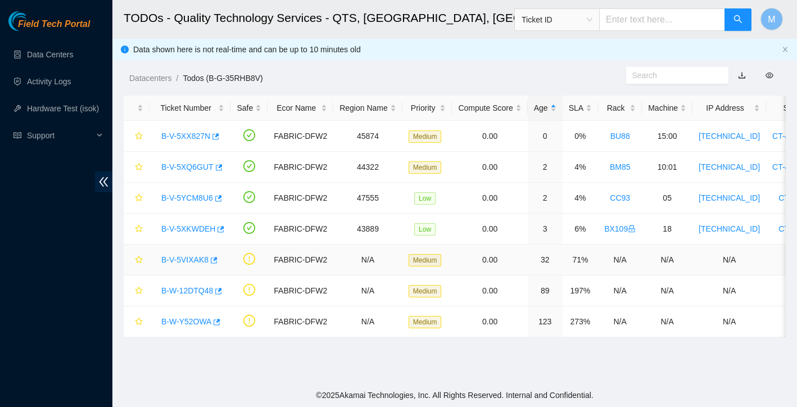
click at [187, 257] on link "B-V-5VIXAK8" at bounding box center [184, 259] width 47 height 9
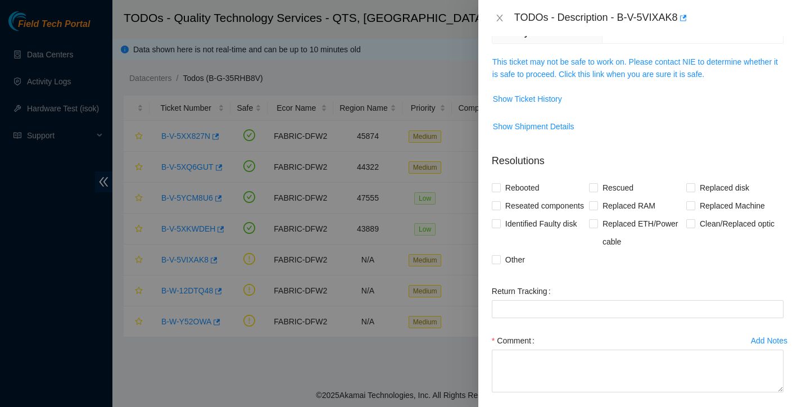
scroll to position [95, 0]
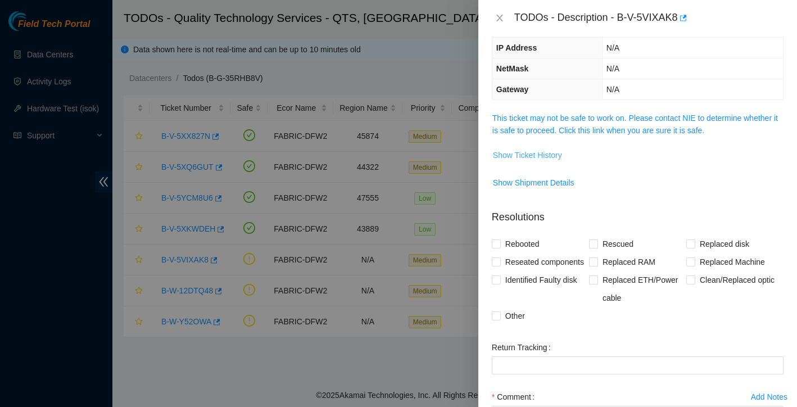
click at [533, 161] on span "Show Ticket History" at bounding box center [527, 155] width 69 height 12
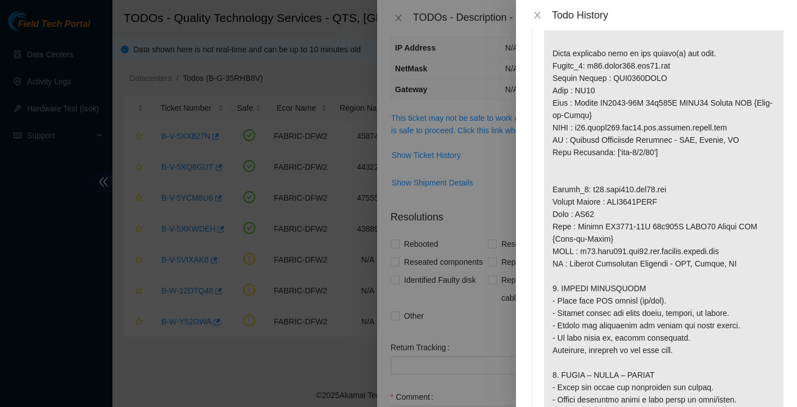
scroll to position [776, 0]
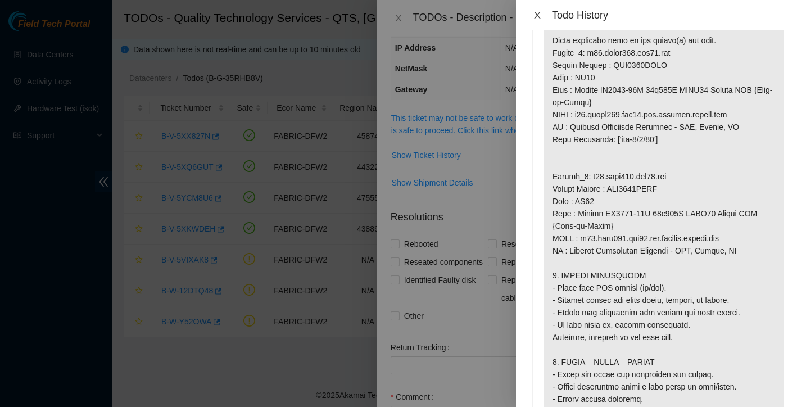
click at [538, 16] on icon "close" at bounding box center [537, 15] width 6 height 7
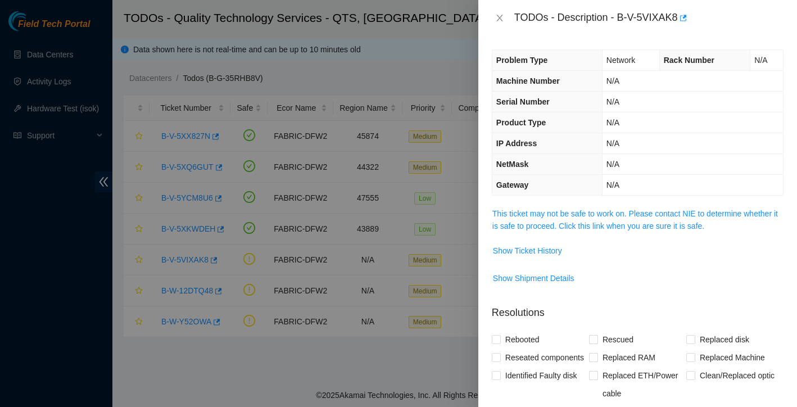
scroll to position [0, 0]
drag, startPoint x: 619, startPoint y: 17, endPoint x: 679, endPoint y: 18, distance: 60.1
click at [679, 18] on div "TODOs - Description - B-V-5VIXAK8" at bounding box center [648, 18] width 269 height 18
click at [679, 20] on div "TODOs - Description - B-V-5VIXAK8" at bounding box center [648, 18] width 269 height 18
drag, startPoint x: 621, startPoint y: 18, endPoint x: 680, endPoint y: 20, distance: 59.6
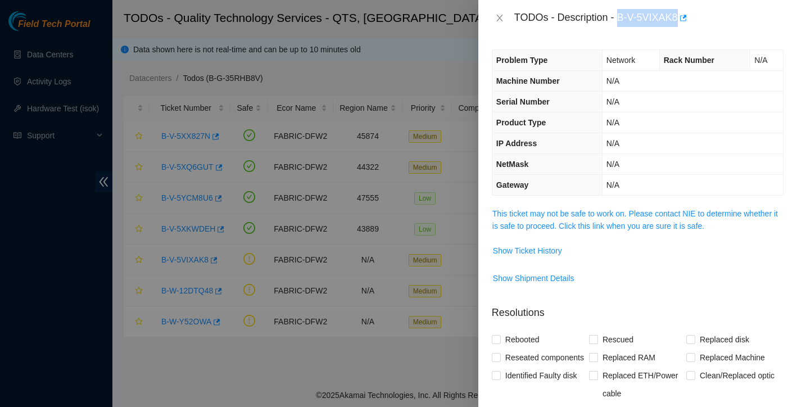
click at [680, 20] on div "TODOs - Description - B-V-5VIXAK8" at bounding box center [648, 18] width 269 height 18
copy div "B-V-5VIXAK8"
click at [554, 252] on span "Show Ticket History" at bounding box center [527, 250] width 69 height 12
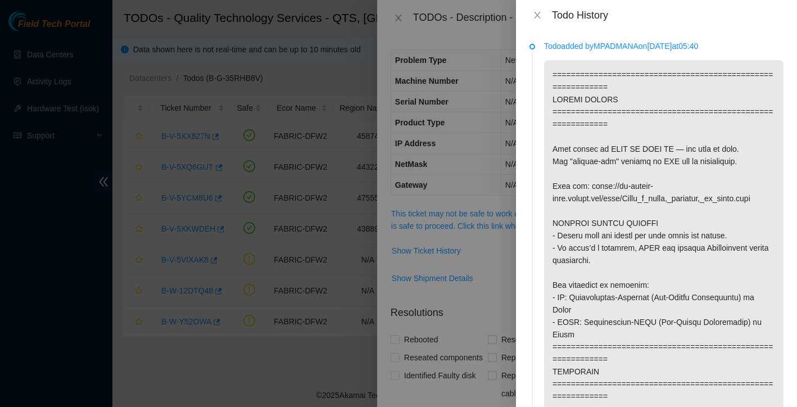
drag, startPoint x: 600, startPoint y: 47, endPoint x: 644, endPoint y: 48, distance: 44.4
click at [644, 48] on p "Todo added by MPADMANA on 2025-10-11 at 05:40" at bounding box center [663, 46] width 239 height 12
copy p "MPADMANA"
drag, startPoint x: 599, startPoint y: 48, endPoint x: 645, endPoint y: 48, distance: 46.1
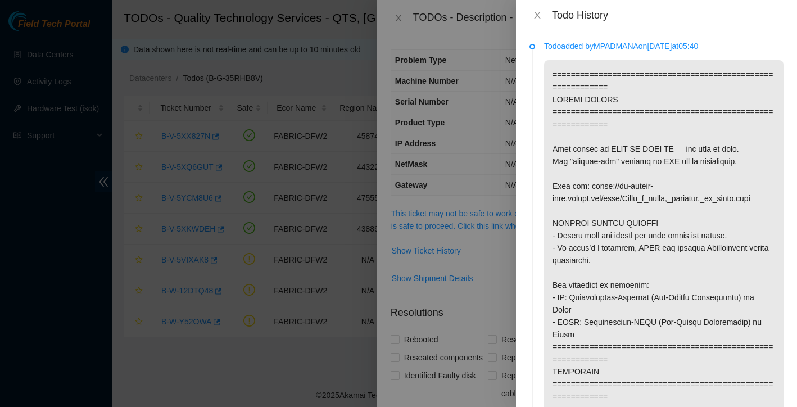
click at [645, 48] on p "Todo added by MPADMANA on 2025-10-11 at 05:40" at bounding box center [663, 46] width 239 height 12
copy p "MPADMANA"
click at [533, 17] on icon "close" at bounding box center [537, 15] width 9 height 9
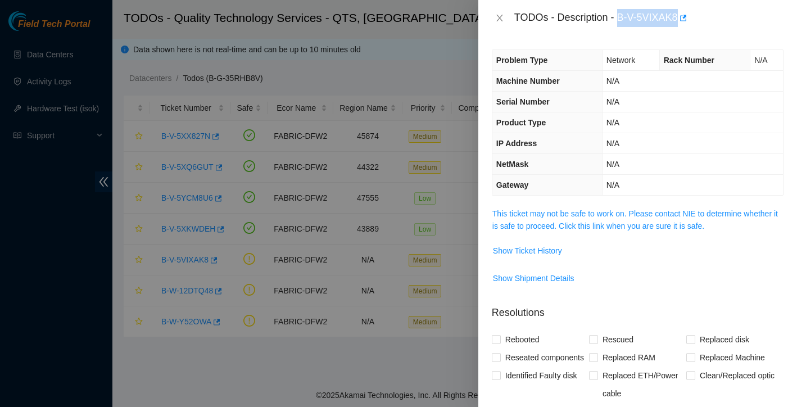
drag, startPoint x: 619, startPoint y: 19, endPoint x: 681, endPoint y: 16, distance: 62.4
click at [681, 16] on div "TODOs - Description - B-V-5VIXAK8" at bounding box center [648, 18] width 269 height 18
copy div "B-V-5VIXAK8"
click at [527, 255] on span "Show Ticket History" at bounding box center [527, 250] width 69 height 12
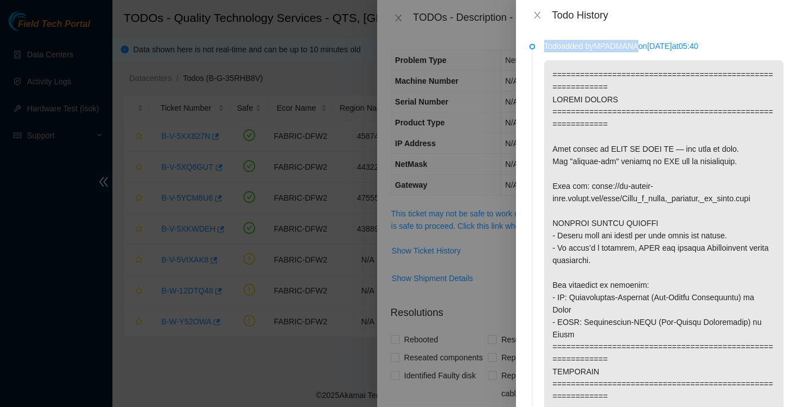
drag, startPoint x: 545, startPoint y: 47, endPoint x: 647, endPoint y: 47, distance: 101.1
click at [647, 47] on p "Todo added by MPADMANA on 2025-10-11 at 05:40" at bounding box center [663, 46] width 239 height 12
click at [627, 51] on p "Todo added by MPADMANA on 2025-10-11 at 05:40" at bounding box center [663, 46] width 239 height 12
drag, startPoint x: 542, startPoint y: 47, endPoint x: 645, endPoint y: 49, distance: 103.4
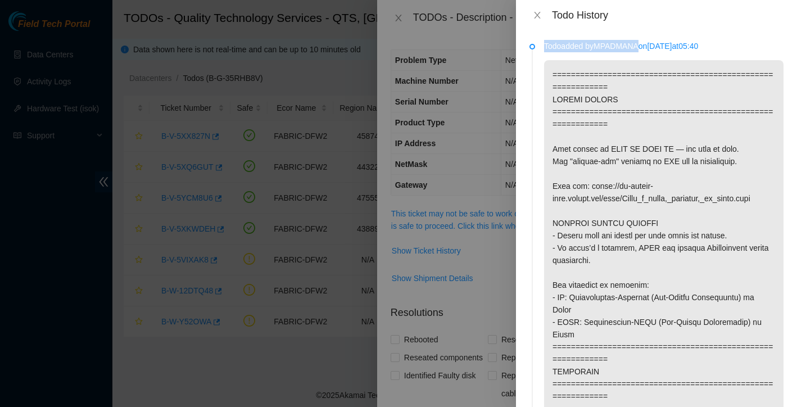
copy p "Todo added by MPADMANA"
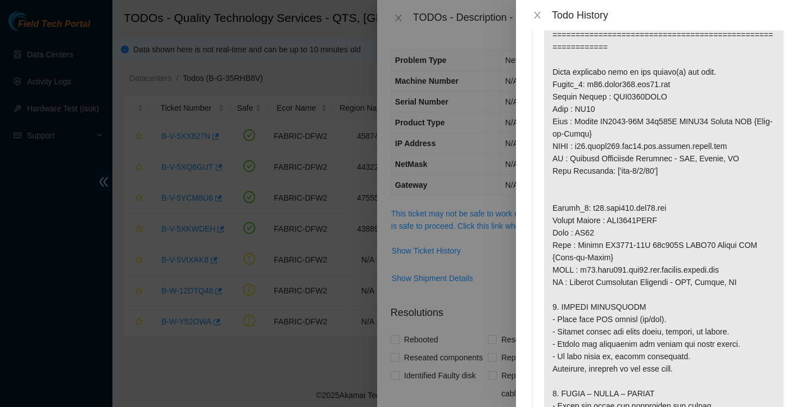
scroll to position [762, 0]
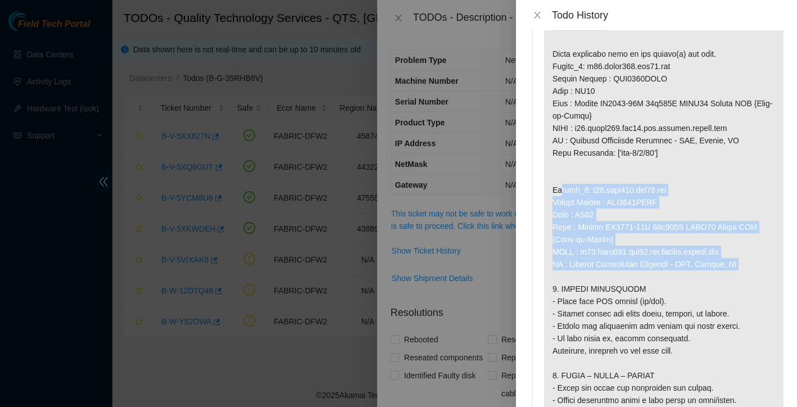
drag, startPoint x: 552, startPoint y: 203, endPoint x: 764, endPoint y: 274, distance: 223.3
click at [764, 274] on p at bounding box center [663, 79] width 239 height 1562
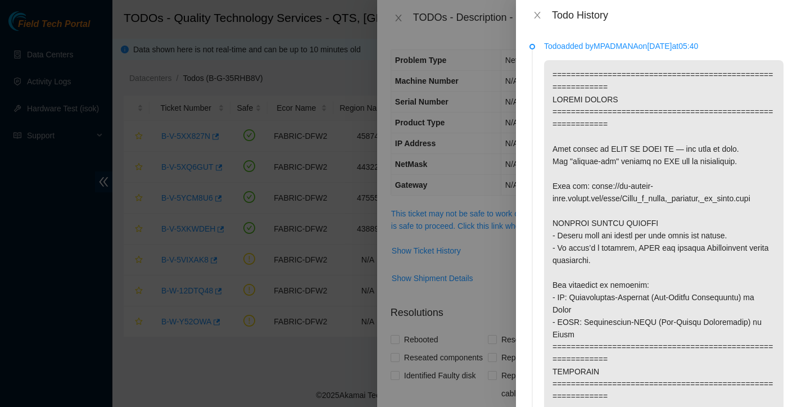
scroll to position [0, 0]
click at [538, 19] on icon "close" at bounding box center [537, 15] width 9 height 9
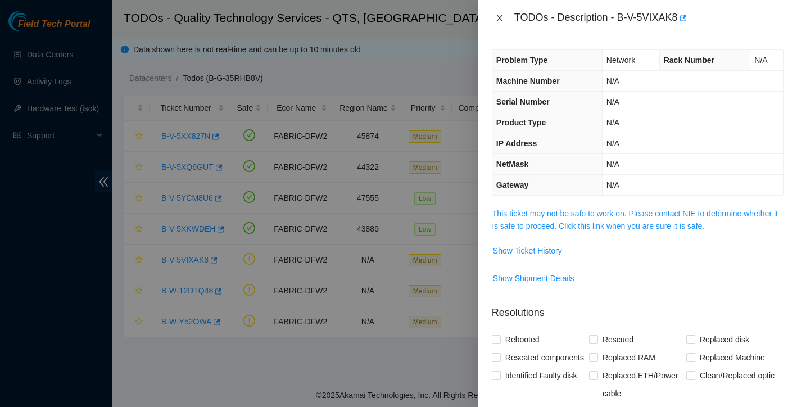
click at [503, 17] on icon "close" at bounding box center [499, 17] width 9 height 9
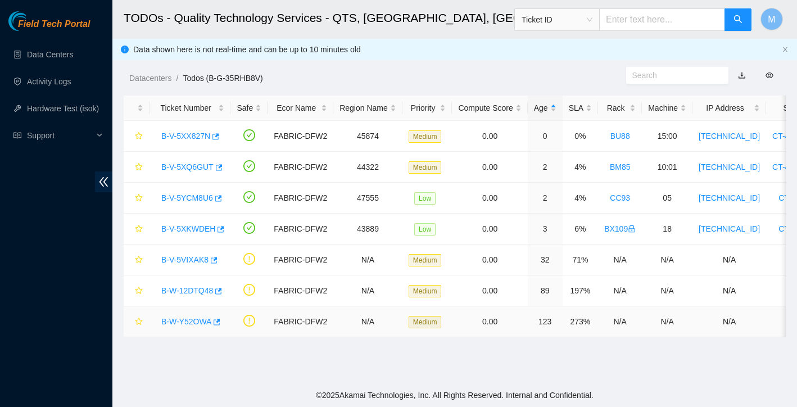
click at [192, 320] on link "B-W-Y52OWA" at bounding box center [186, 321] width 50 height 9
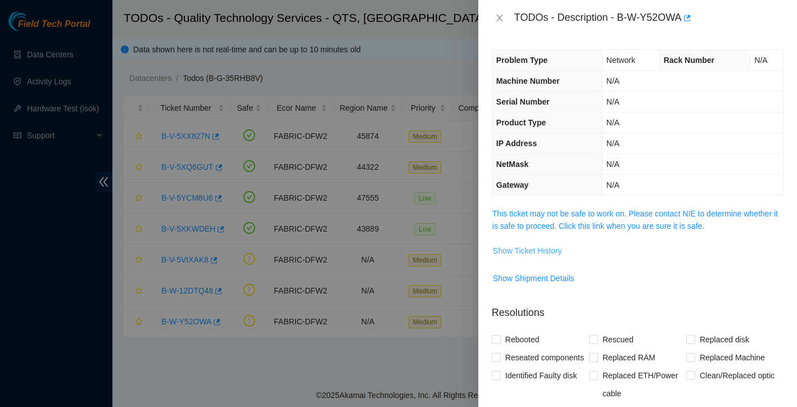
click at [558, 248] on span "Show Ticket History" at bounding box center [527, 250] width 69 height 12
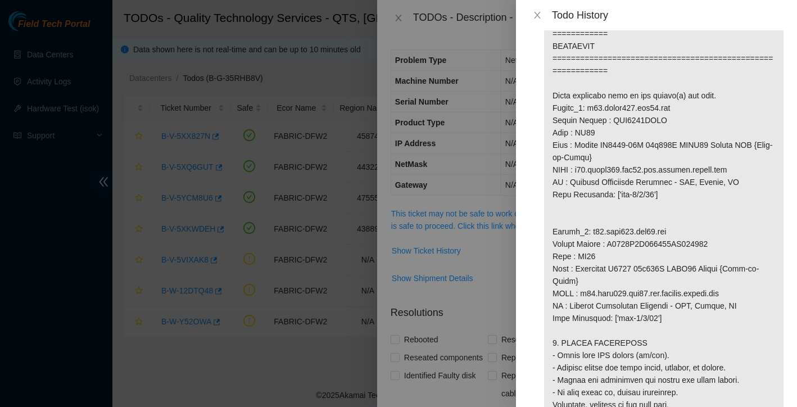
scroll to position [721, 0]
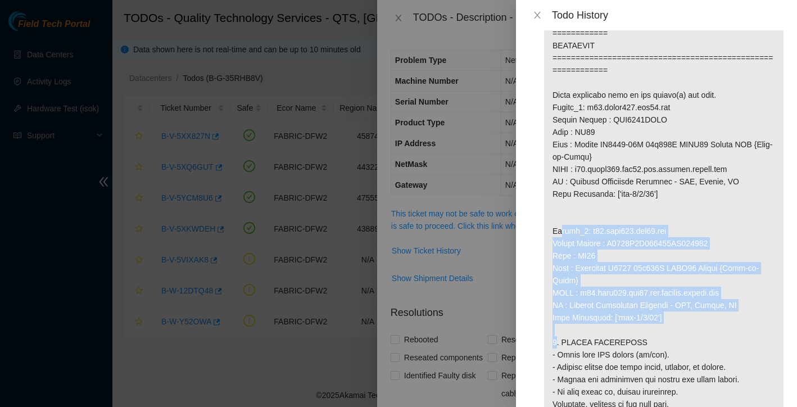
drag, startPoint x: 553, startPoint y: 243, endPoint x: 689, endPoint y: 335, distance: 164.4
click at [689, 335] on p at bounding box center [663, 126] width 239 height 1574
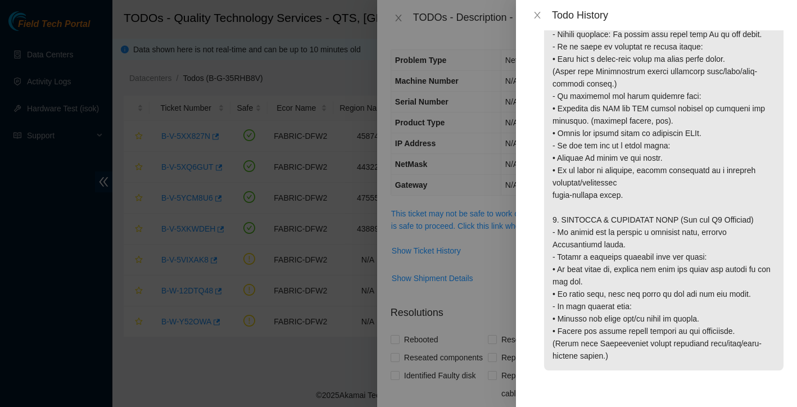
scroll to position [1289, 0]
click at [540, 19] on icon "close" at bounding box center [537, 15] width 9 height 9
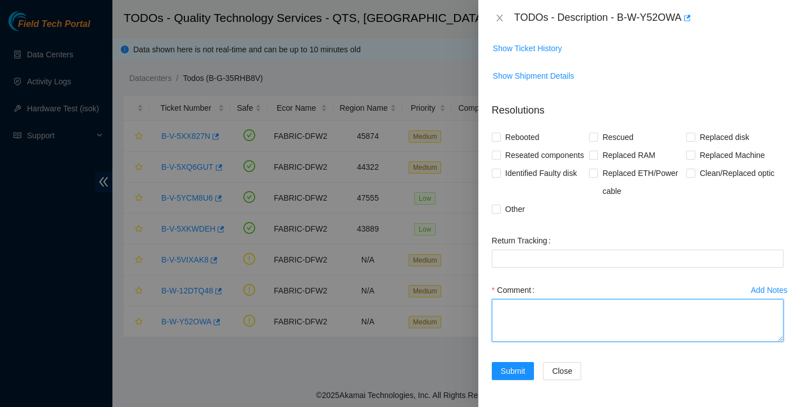
click at [538, 318] on textarea "Comment" at bounding box center [638, 320] width 292 height 43
paste textarea "Router_2: r04.leaf108.dfw02.fab Serial Number : R3250B2F123824AK200716 Rack : B…"
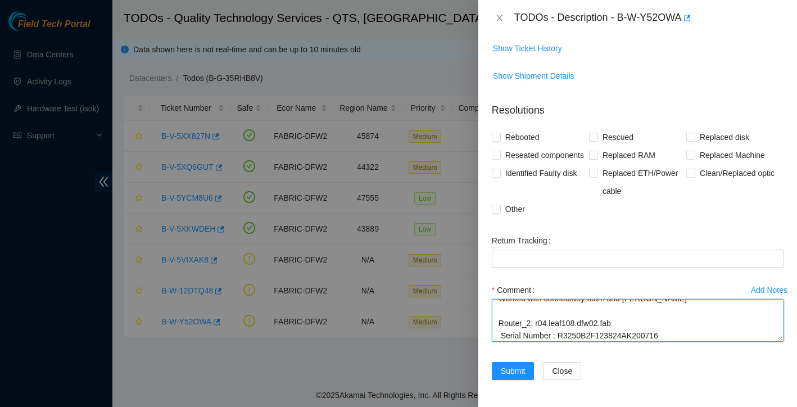
scroll to position [0, 0]
click at [684, 308] on textarea "Worked with connectivity team and Ray Bernal Router_2: r04.leaf108.dfw02.fab Se…" at bounding box center [638, 320] width 292 height 43
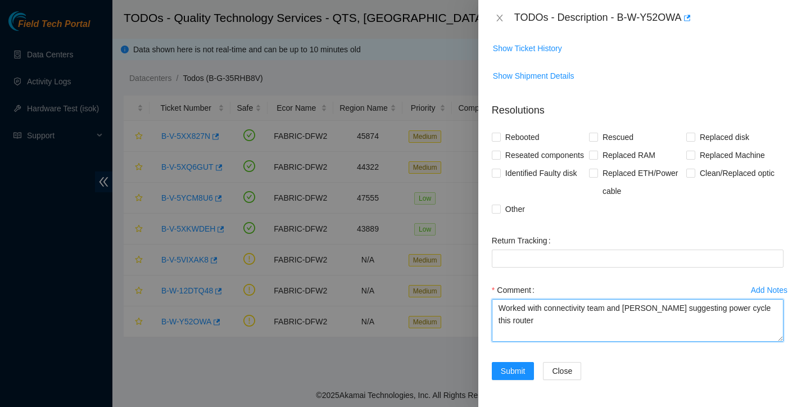
click at [629, 311] on textarea "Worked with connectivity team and Ray Bernal suggesting power cycle this router…" at bounding box center [638, 320] width 292 height 43
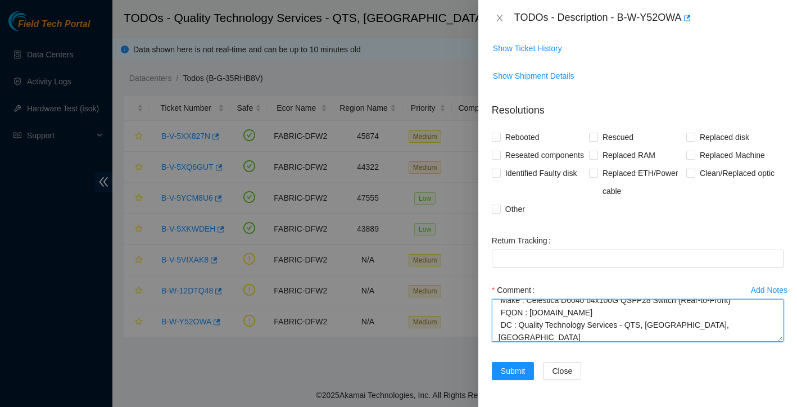
scroll to position [111, 0]
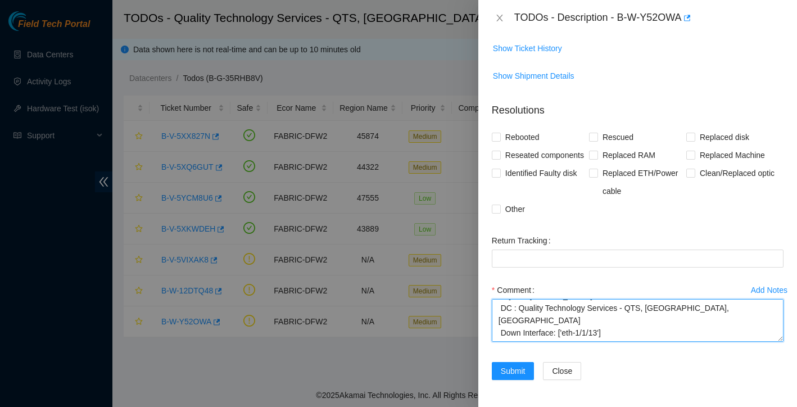
drag, startPoint x: 500, startPoint y: 308, endPoint x: 595, endPoint y: 409, distance: 138.3
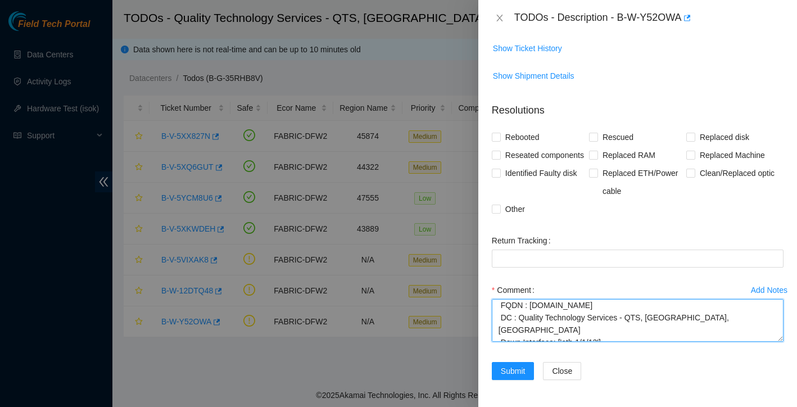
click at [625, 323] on textarea "Worked with connectivity team / Ray Bernal suggesting power cycle this router R…" at bounding box center [638, 320] width 292 height 43
drag, startPoint x: 613, startPoint y: 329, endPoint x: 487, endPoint y: 333, distance: 126.4
click at [487, 333] on div "Add Notes Comment Worked with connectivity team / Ray Bernal suggesting power c…" at bounding box center [637, 321] width 301 height 81
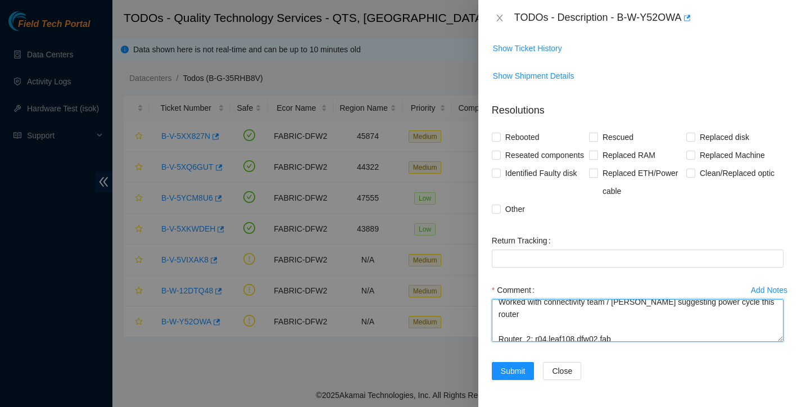
scroll to position [0, 0]
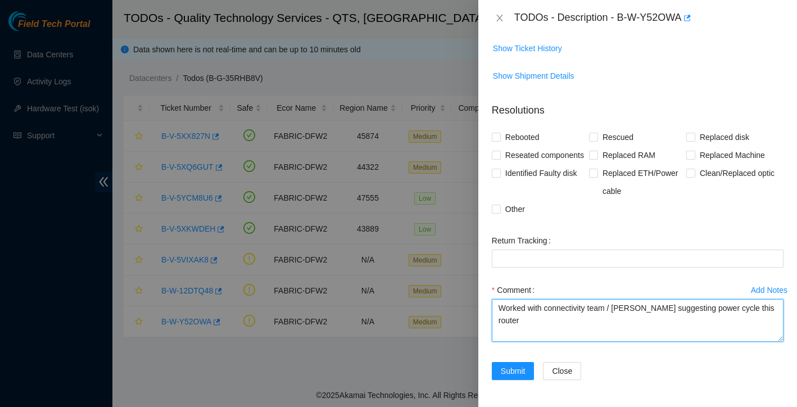
drag, startPoint x: 693, startPoint y: 332, endPoint x: 501, endPoint y: 267, distance: 203.2
click at [501, 267] on form "Resolutions Rebooted Rescued Replaced disk Reseated components Replaced RAM Rep…" at bounding box center [638, 243] width 292 height 299
type textarea "Worked with connectivity team / Ray Bernal suggesting power cycle this router R…"
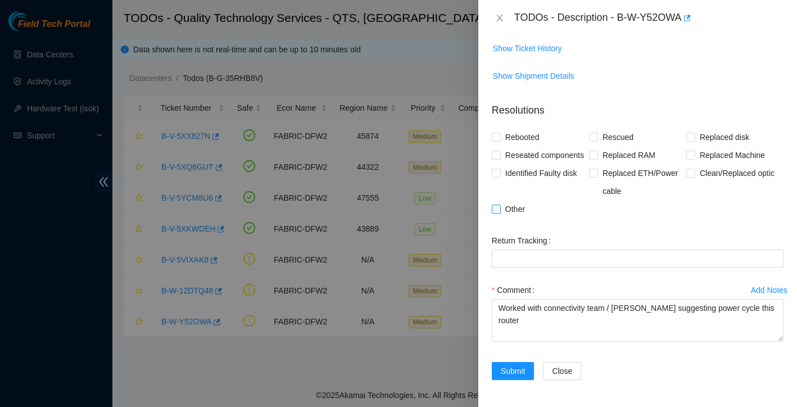
click at [498, 207] on input "Other" at bounding box center [496, 208] width 8 height 8
checkbox input "true"
click at [511, 369] on span "Submit" at bounding box center [513, 371] width 25 height 12
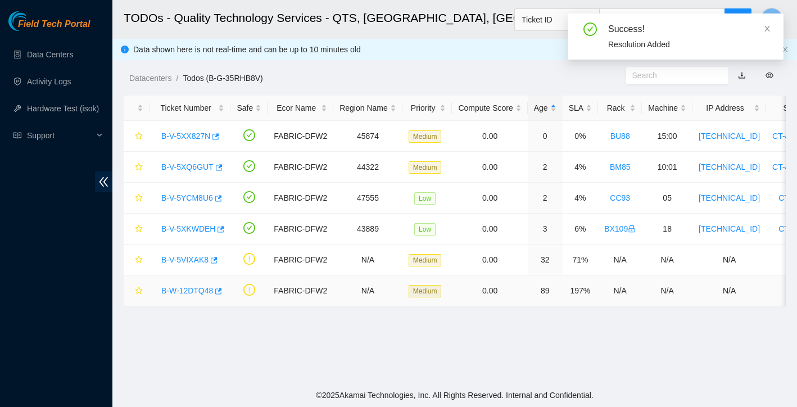
click at [199, 288] on link "B-W-12DTQ48" at bounding box center [187, 290] width 52 height 9
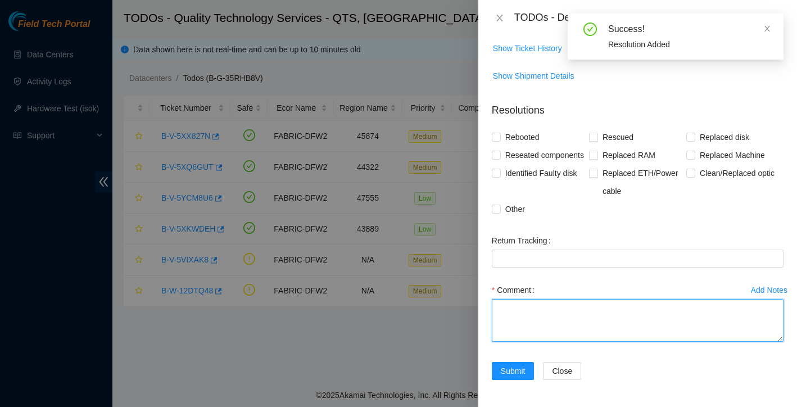
click at [532, 310] on textarea "Comment" at bounding box center [638, 320] width 292 height 43
paste textarea "Worked with connectivity team / Ray Bernal suggesting power cycle this router R…"
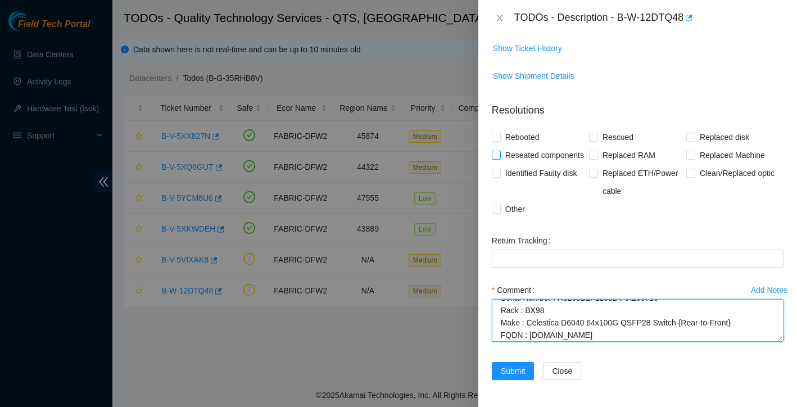
scroll to position [190, 0]
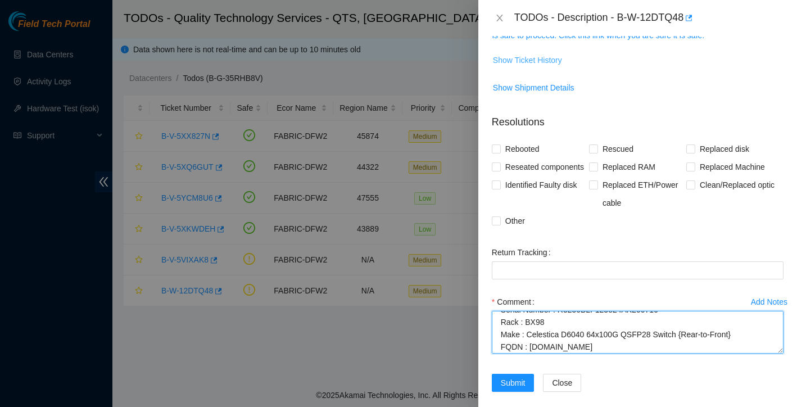
type textarea "Worked with connectivity team / Ray Bernal suggesting power cycle this router R…"
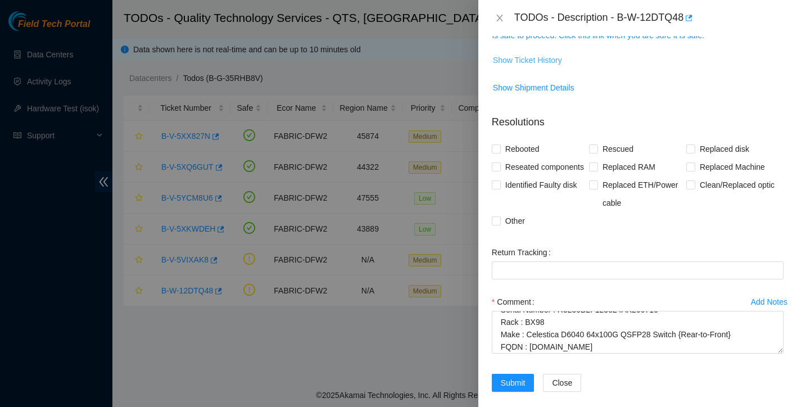
click at [561, 67] on button "Show Ticket History" at bounding box center [527, 60] width 70 height 18
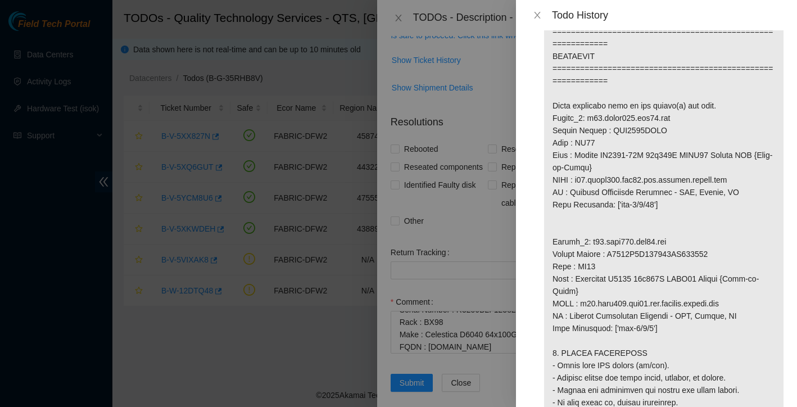
scroll to position [711, 0]
click at [535, 15] on icon "close" at bounding box center [537, 15] width 9 height 9
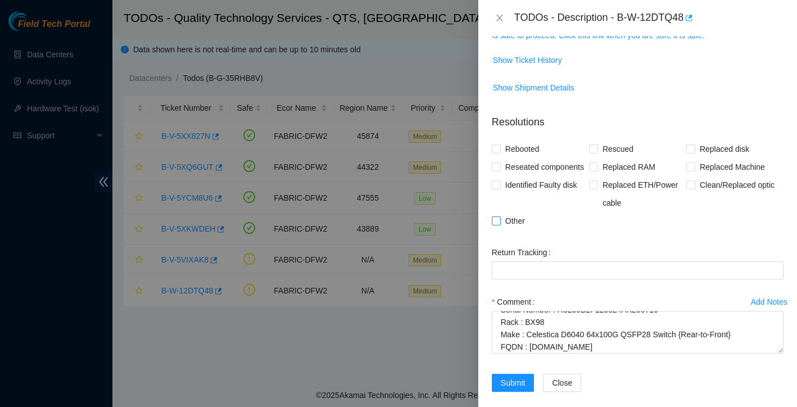
click at [501, 230] on span "Other" at bounding box center [515, 221] width 29 height 18
click at [499, 224] on input "Other" at bounding box center [496, 220] width 8 height 8
checkbox input "true"
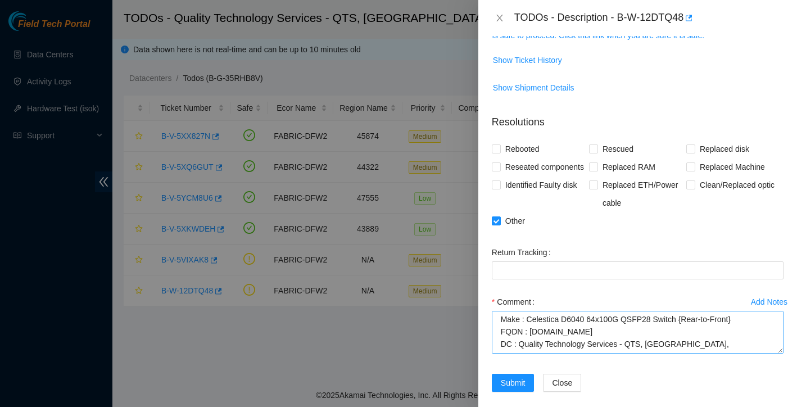
scroll to position [74, 0]
click at [520, 389] on span "Submit" at bounding box center [513, 382] width 25 height 12
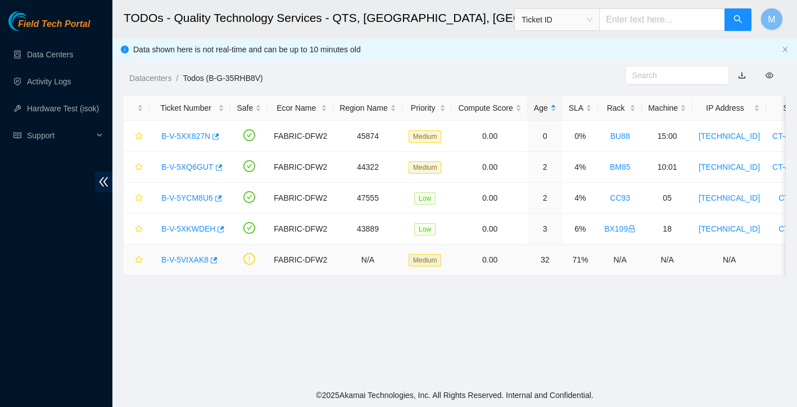
click at [199, 260] on link "B-V-5VIXAK8" at bounding box center [184, 259] width 47 height 9
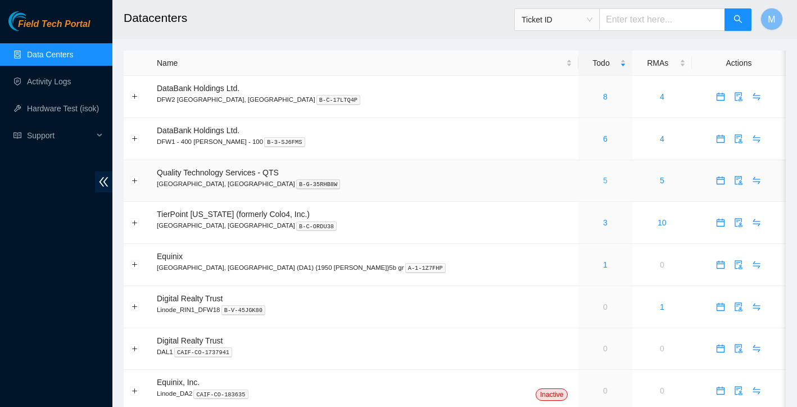
click at [603, 180] on link "5" at bounding box center [605, 180] width 4 height 9
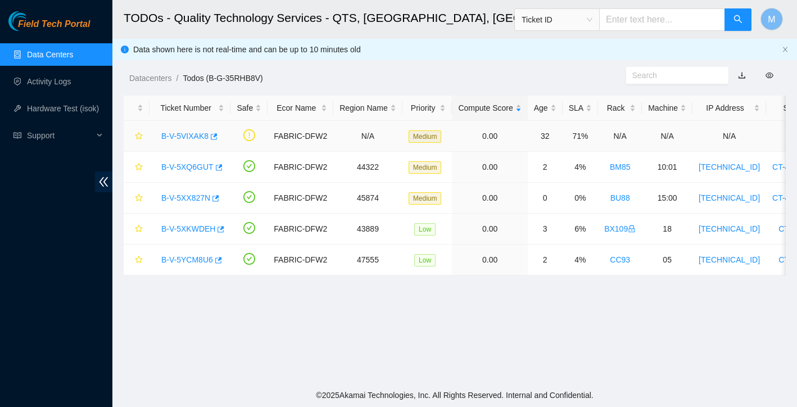
click at [192, 136] on link "B-V-5VIXAK8" at bounding box center [184, 135] width 47 height 9
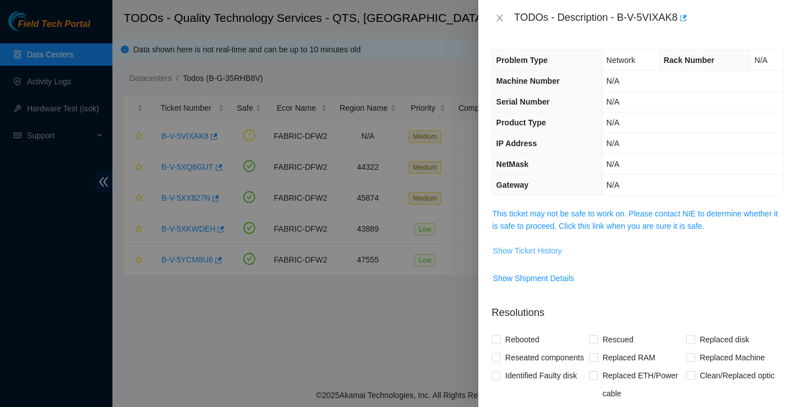
click at [544, 251] on span "Show Ticket History" at bounding box center [527, 250] width 69 height 12
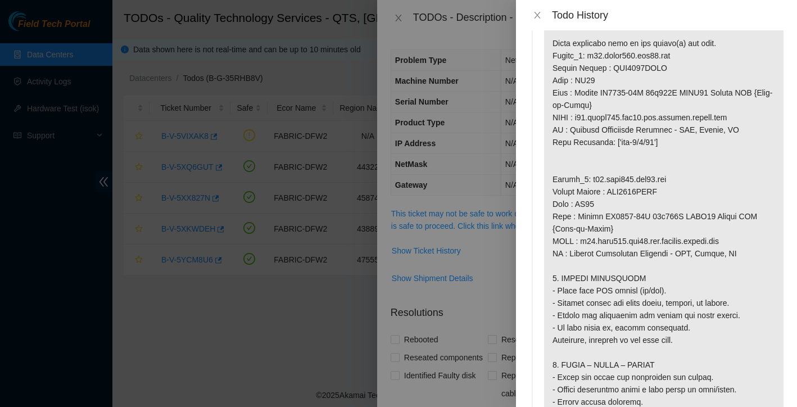
scroll to position [782, 0]
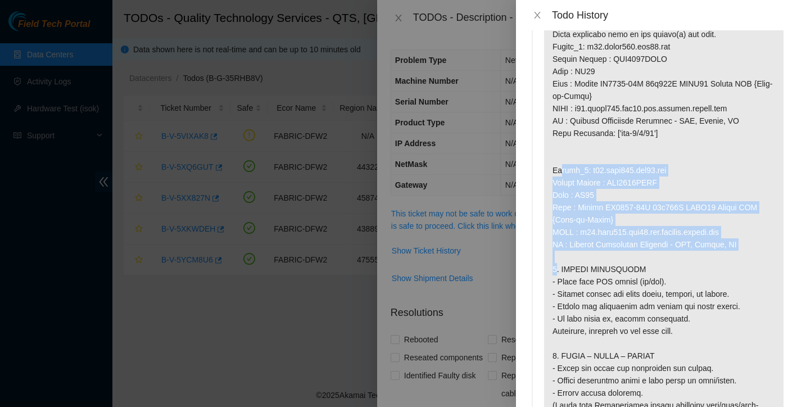
drag, startPoint x: 552, startPoint y: 181, endPoint x: 741, endPoint y: 262, distance: 205.4
click at [741, 262] on p at bounding box center [663, 59] width 239 height 1562
copy p "Router_2: r04.leaf101.dfw02.fab Serial Number : AAA2320AAHF Rack : BX97 Make : …"
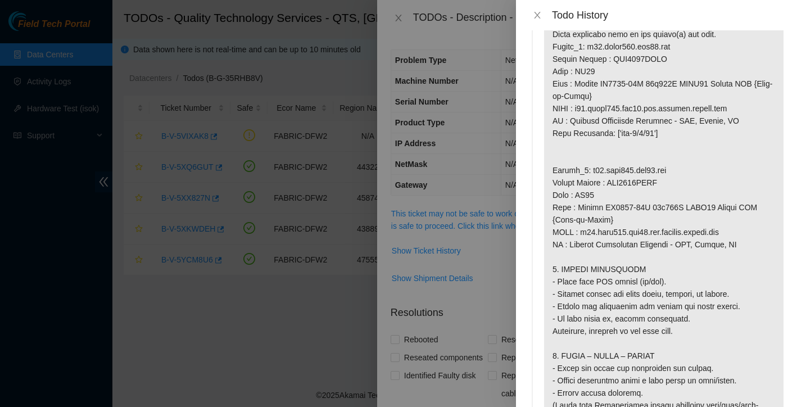
click at [487, 302] on div at bounding box center [398, 203] width 797 height 407
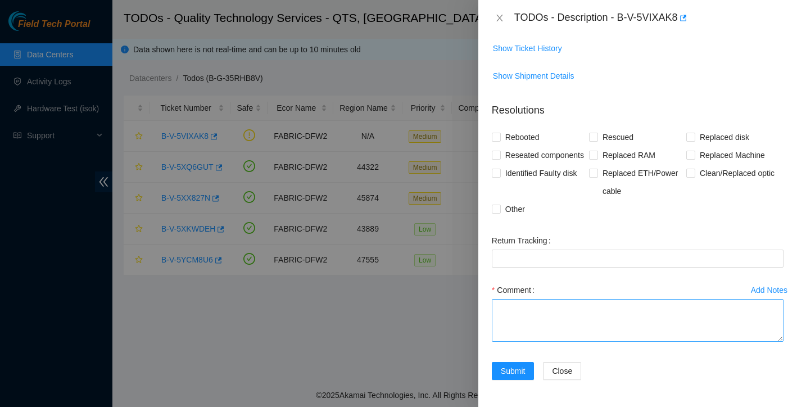
scroll to position [220, 0]
click at [551, 317] on textarea "Comment" at bounding box center [638, 320] width 292 height 43
paste textarea "Router_2: r04.leaf101.dfw02.fab Serial Number : AAA2320AAHF Rack : BX97 Make : …"
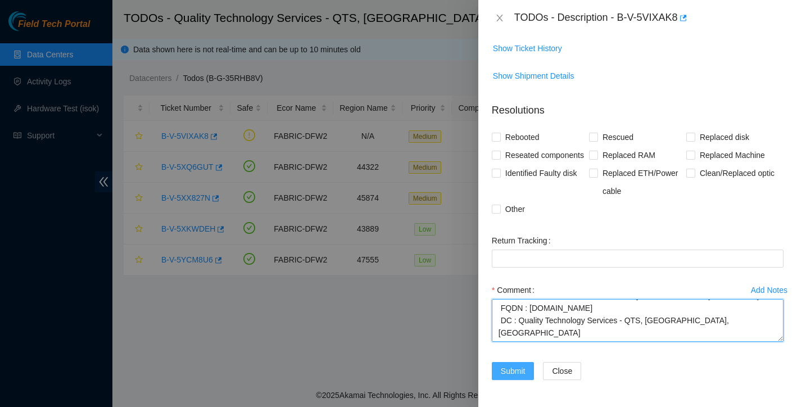
scroll to position [220, 0]
type textarea "worked with connectivity team looks like we got a down router rebooted it no ch…"
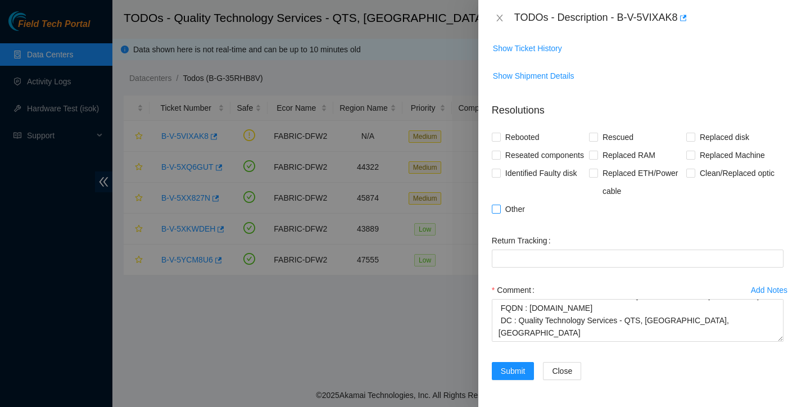
click at [496, 207] on input "Other" at bounding box center [496, 208] width 8 height 8
checkbox input "true"
click at [501, 367] on span "Submit" at bounding box center [513, 371] width 25 height 12
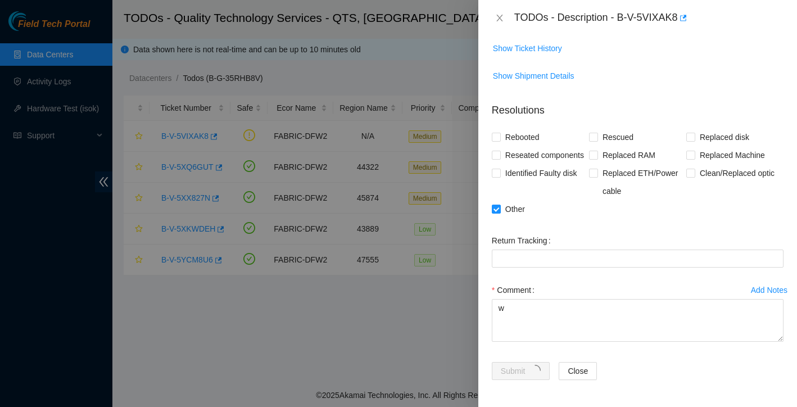
scroll to position [0, 0]
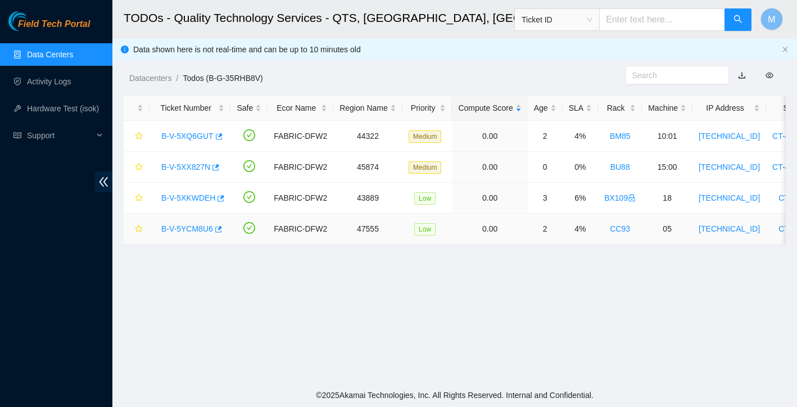
click at [189, 228] on link "B-V-5YCM8U6" at bounding box center [187, 228] width 52 height 9
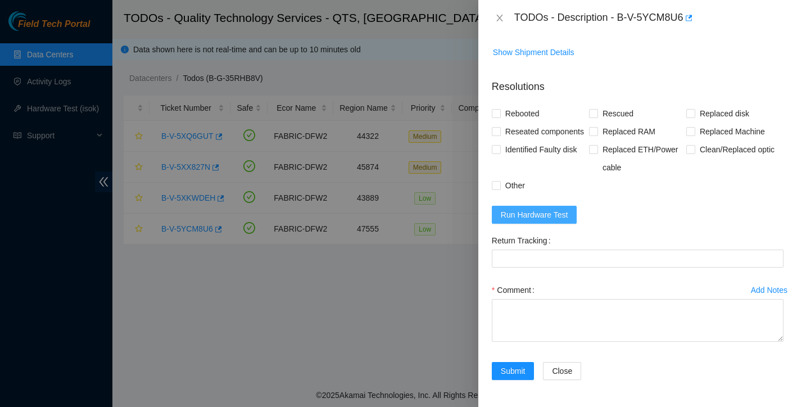
scroll to position [438, 0]
click at [564, 216] on span "Run Hardware Test" at bounding box center [534, 214] width 67 height 12
click at [497, 104] on label "Rebooted" at bounding box center [518, 113] width 52 height 18
click at [497, 109] on input "Rebooted" at bounding box center [496, 113] width 8 height 8
checkbox input "true"
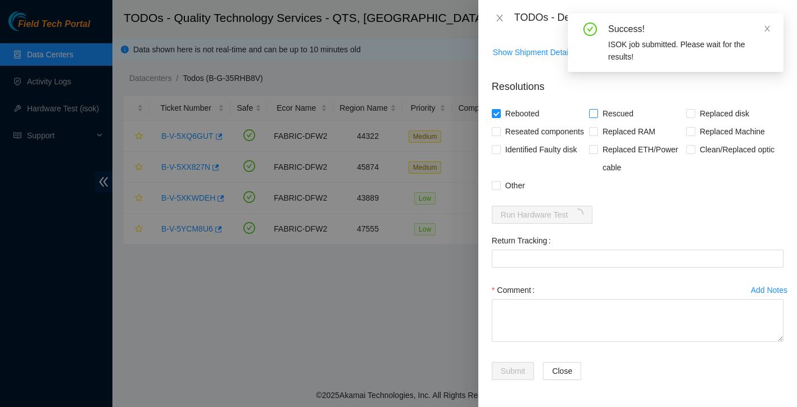
click at [593, 109] on input "Rescued" at bounding box center [593, 113] width 8 height 8
checkbox input "true"
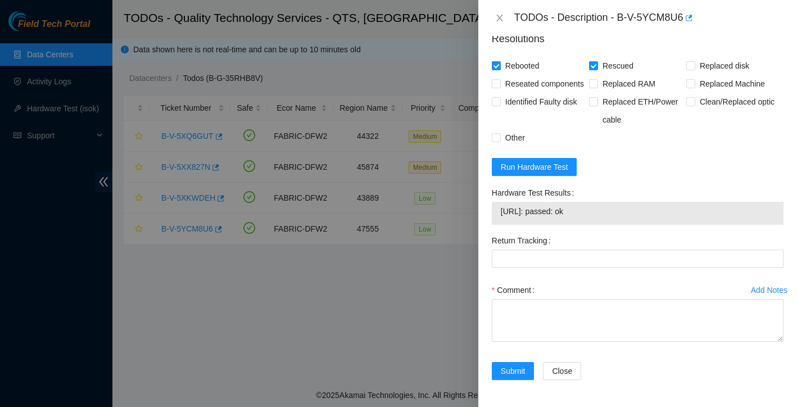
scroll to position [485, 0]
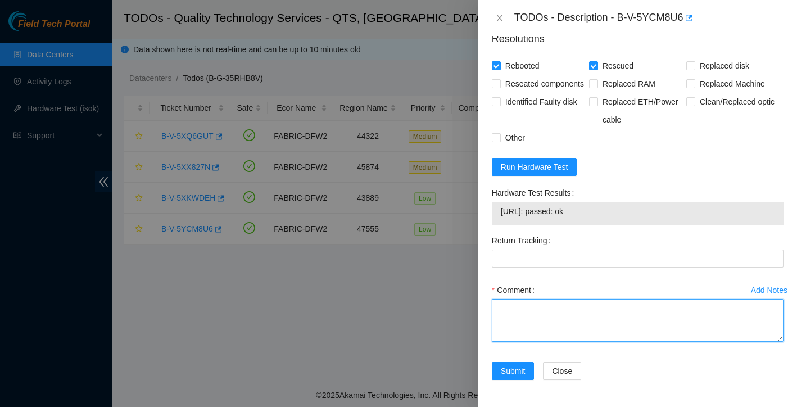
click at [533, 312] on textarea "Comment" at bounding box center [638, 320] width 292 height 43
type textarea "rebooted rescued reconfigured isok Passing"
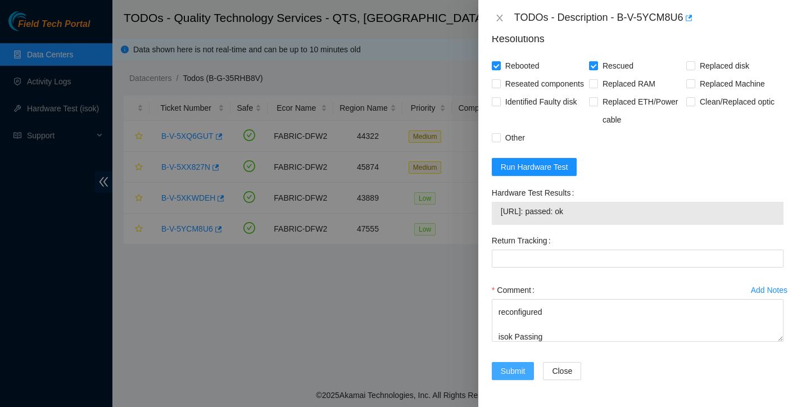
click at [516, 368] on span "Submit" at bounding box center [513, 371] width 25 height 12
